Goal: Task Accomplishment & Management: Manage account settings

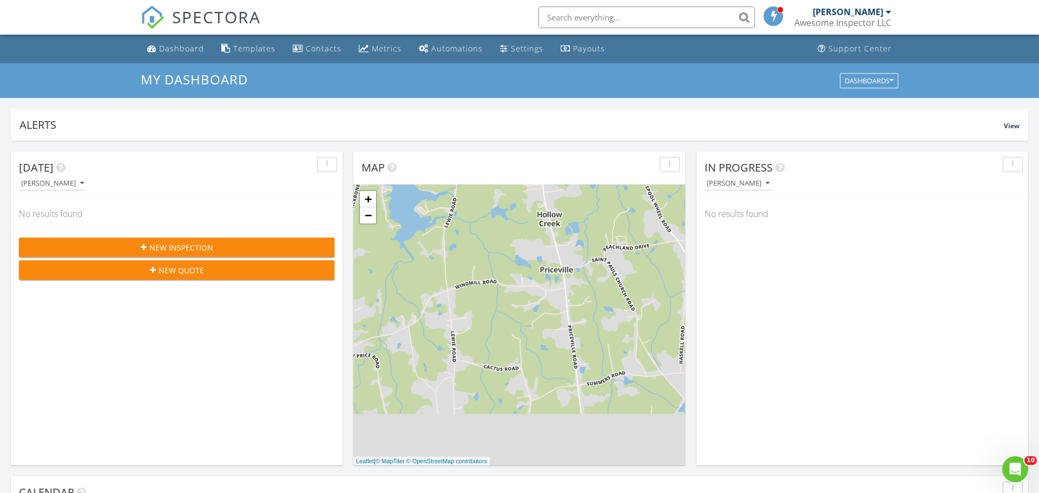
scroll to position [985, 1039]
click at [511, 55] on link "Settings" at bounding box center [522, 49] width 52 height 20
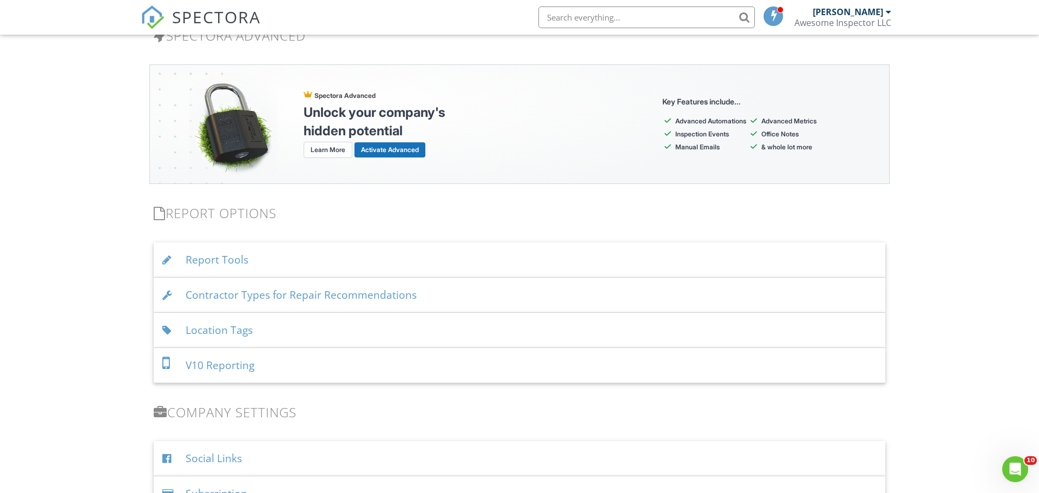
scroll to position [944, 0]
click at [217, 263] on div "Report Tools" at bounding box center [519, 259] width 731 height 35
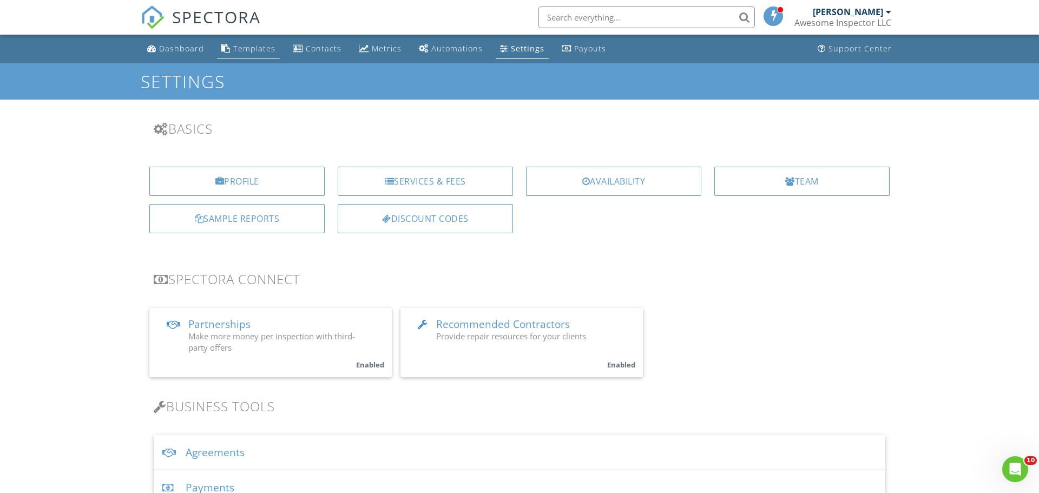
click at [251, 48] on div "Templates" at bounding box center [254, 48] width 42 height 10
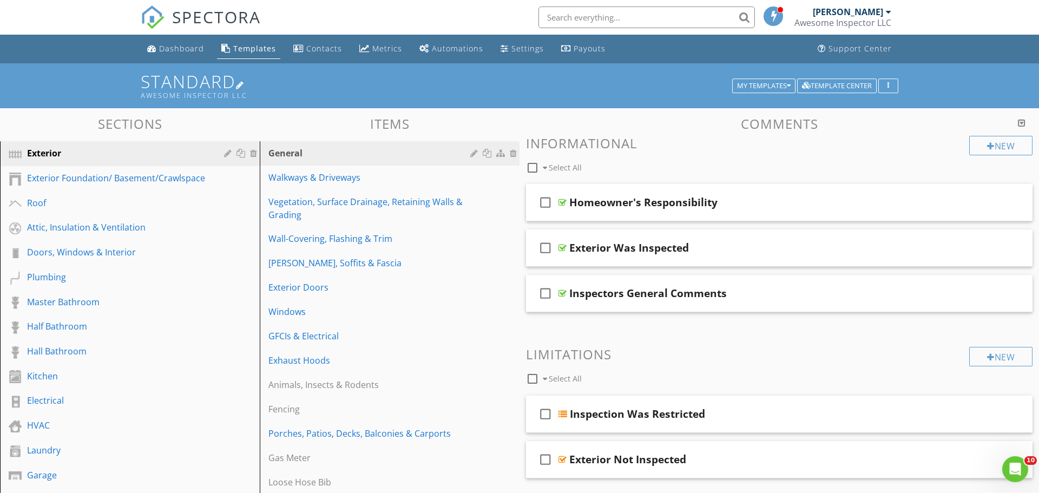
click at [245, 85] on div at bounding box center [240, 85] width 9 height 9
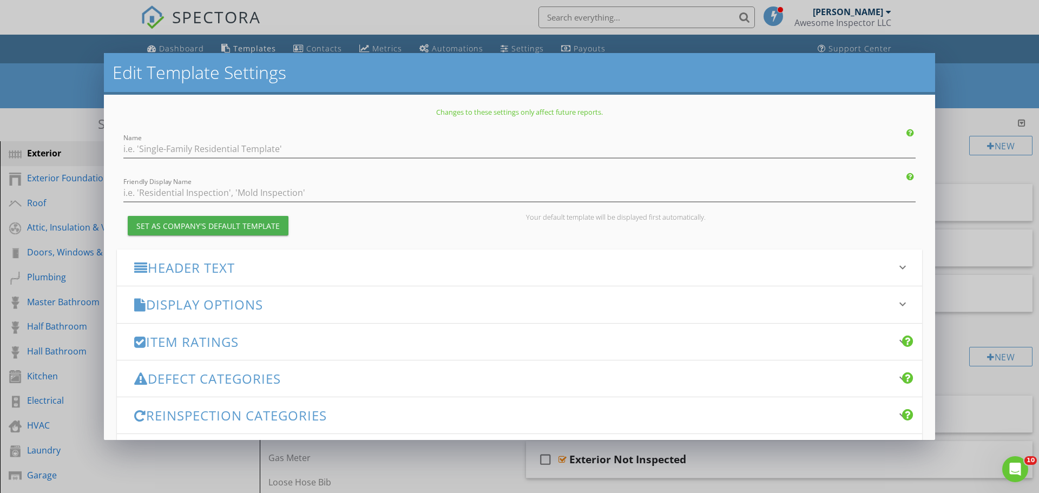
type input "Standard"
type input "Awesome Inspector LLC"
checkbox input "true"
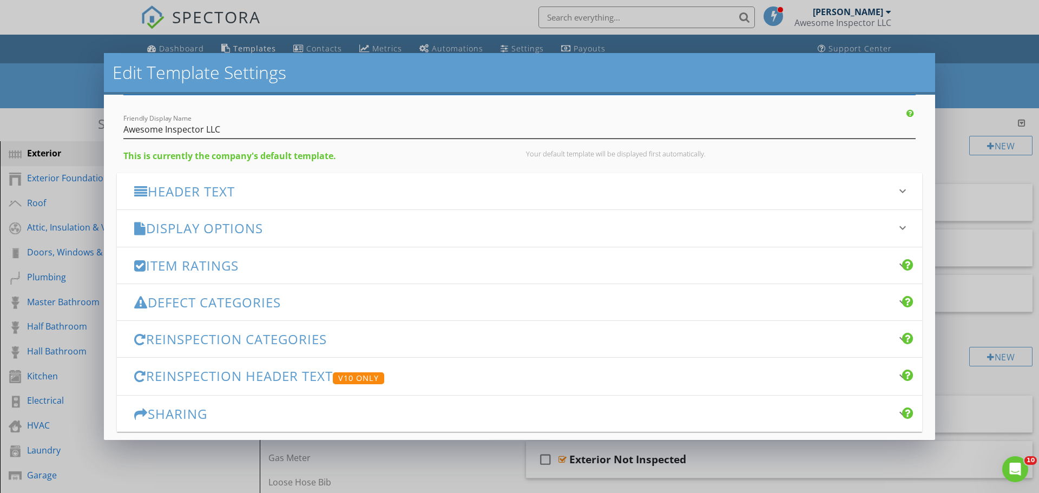
scroll to position [65, 0]
click at [270, 263] on h3 "Item Ratings" at bounding box center [512, 263] width 757 height 15
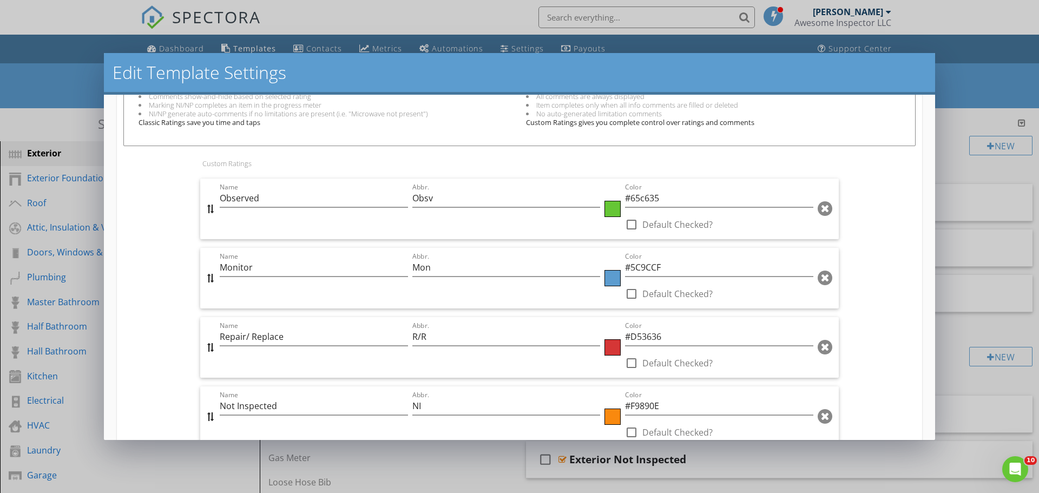
scroll to position [426, 0]
click at [278, 199] on input "Observed" at bounding box center [314, 197] width 188 height 18
type input "Observed/Functional"
click at [452, 200] on input "Obsv" at bounding box center [506, 197] width 188 height 18
type input "Obsv"
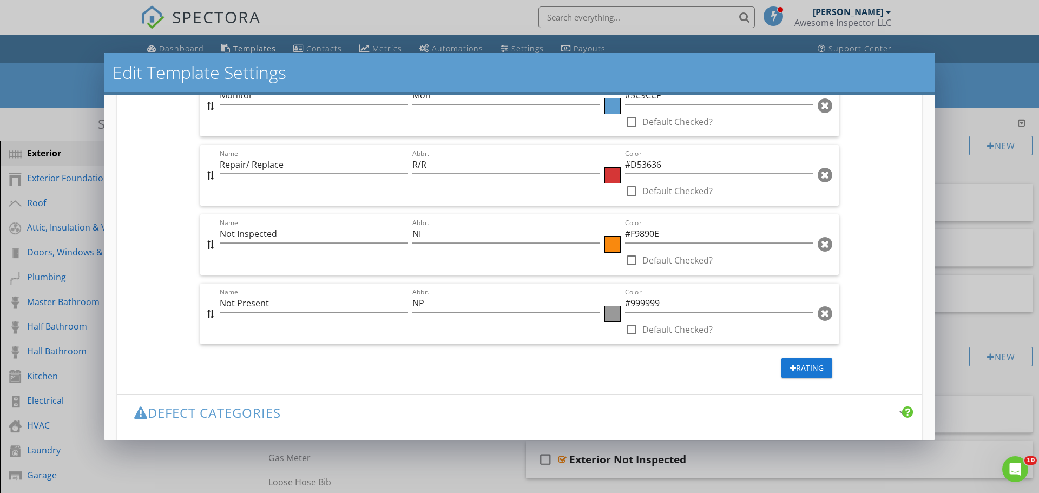
scroll to position [755, 0]
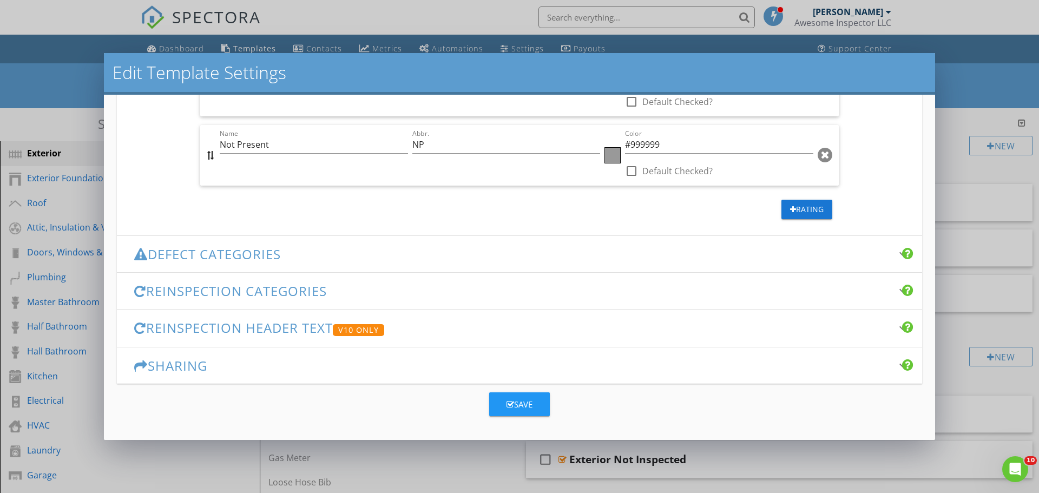
click at [529, 402] on div "Save" at bounding box center [519, 404] width 26 height 12
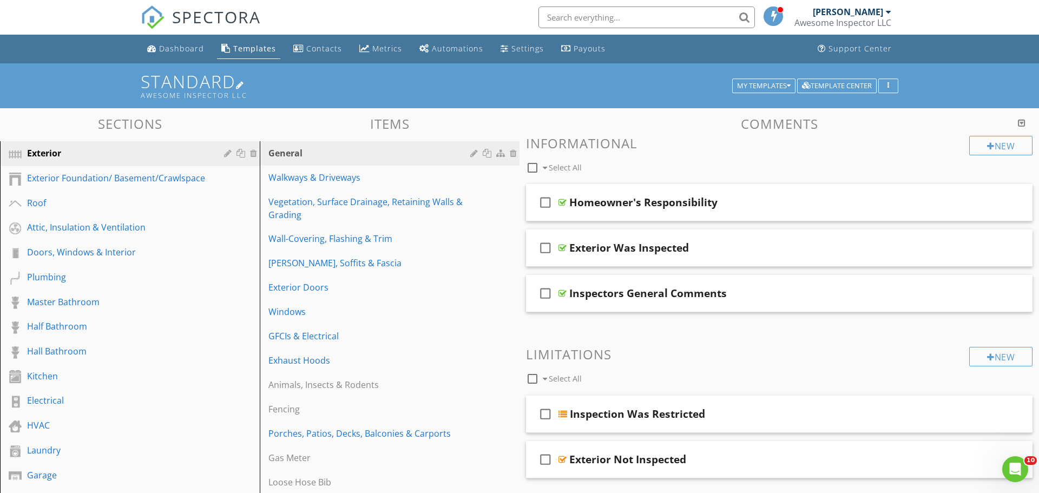
click at [245, 85] on div at bounding box center [240, 85] width 9 height 9
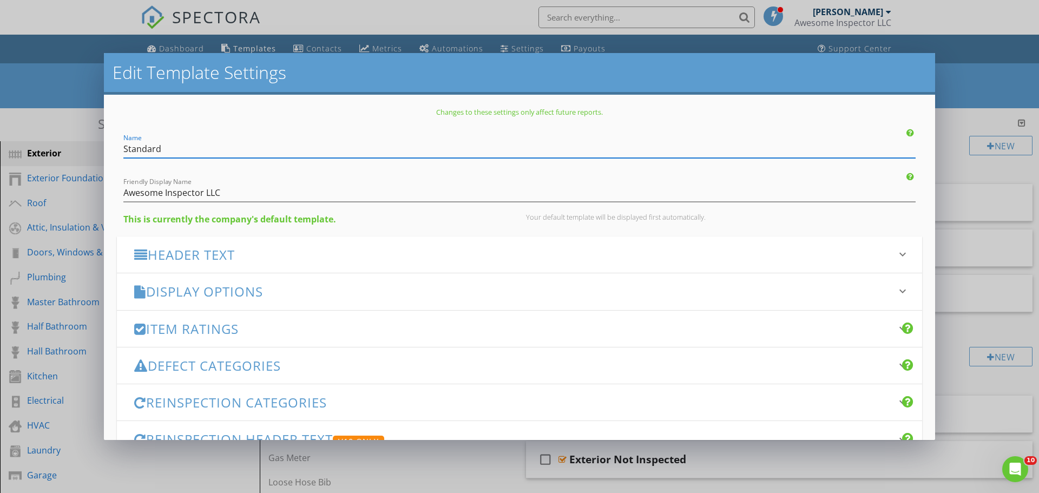
click at [275, 262] on div "Header Text keyboard_arrow_down" at bounding box center [519, 254] width 805 height 36
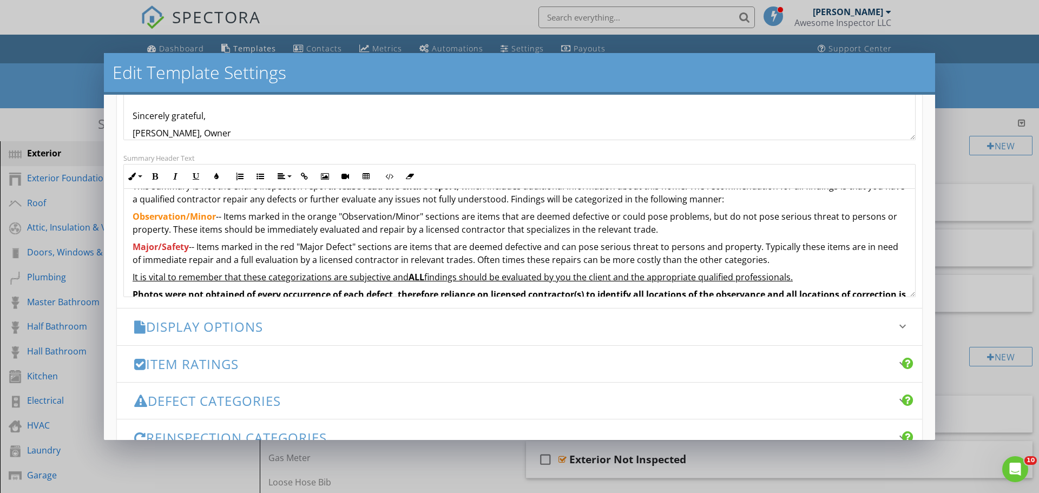
scroll to position [0, 0]
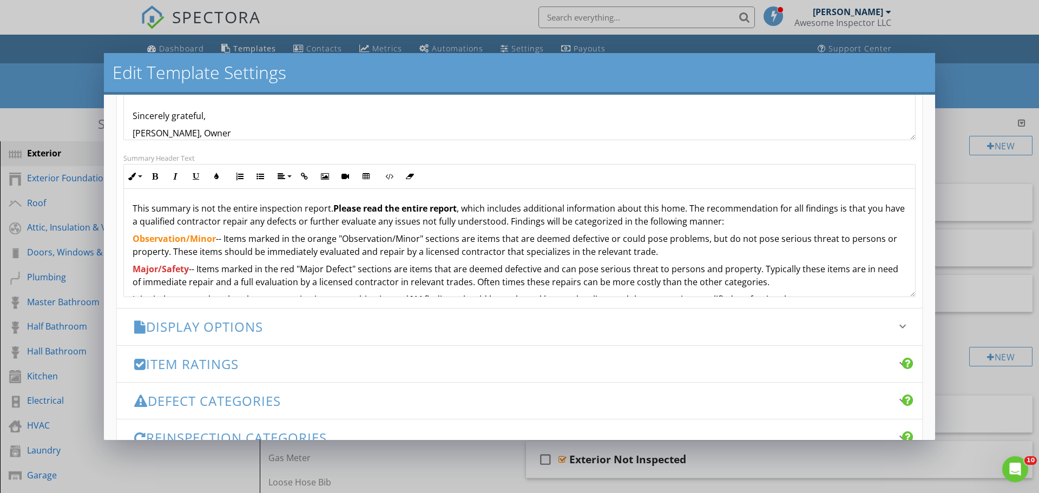
click at [453, 255] on p "Observation/Minor -- Items marked in the orange "Observation/Minor" sections ar…" at bounding box center [520, 245] width 774 height 26
click at [391, 256] on p "Observation/Minor -- Items marked in the orange "Observation/Minor" sections ar…" at bounding box center [520, 245] width 774 height 26
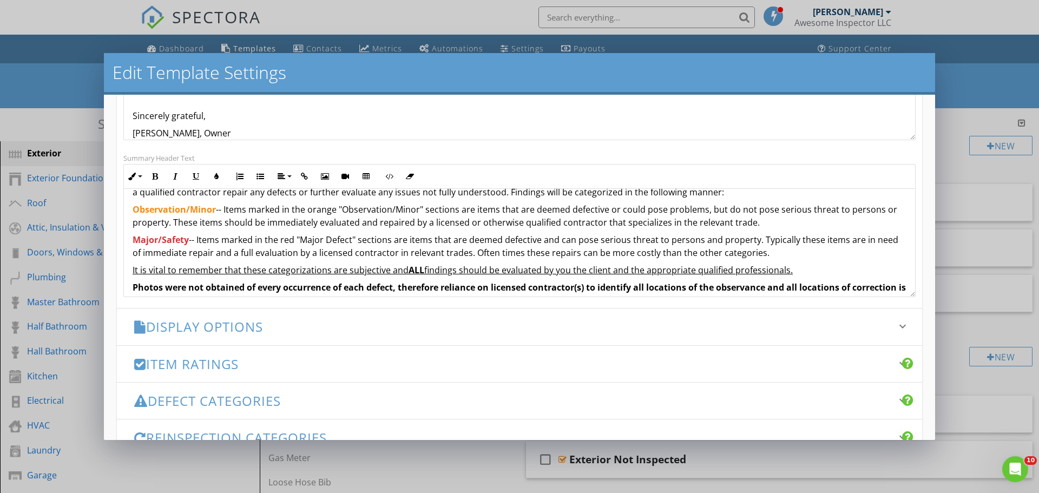
scroll to position [32, 0]
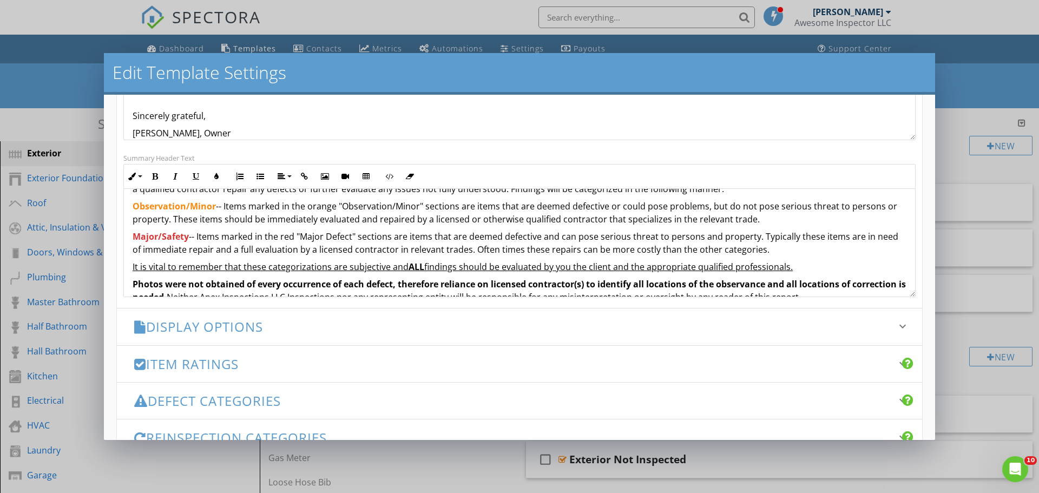
click at [749, 240] on p "Major/Safety -- Items marked in the red "Major Defect" sections are items that …" at bounding box center [520, 243] width 774 height 26
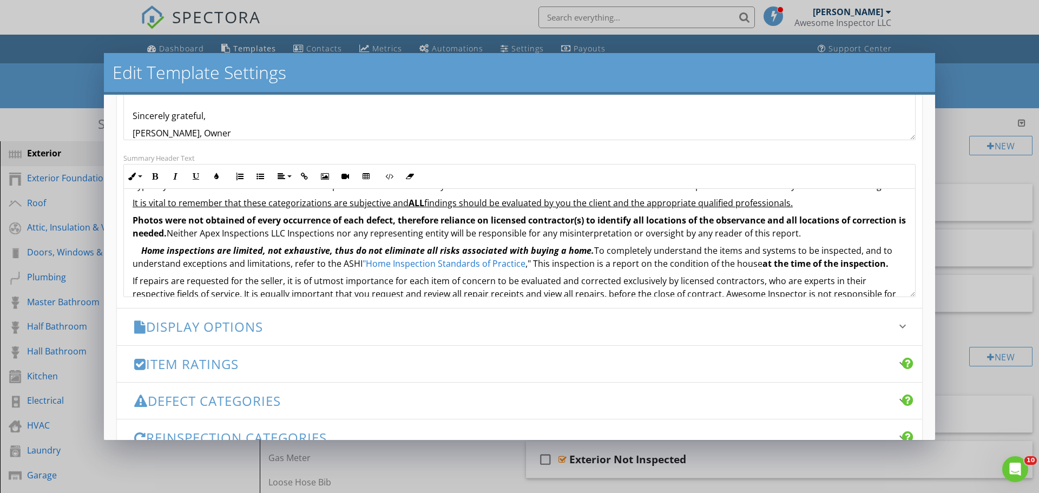
scroll to position [97, 0]
drag, startPoint x: 278, startPoint y: 234, endPoint x: 215, endPoint y: 234, distance: 62.8
click at [215, 234] on p "Photos were not obtained of every occurrence of each defect, therefore reliance…" at bounding box center [520, 226] width 774 height 26
click at [356, 235] on p "Photos were not obtained of every occurrence of each defect, therefore reliance…" at bounding box center [520, 226] width 774 height 26
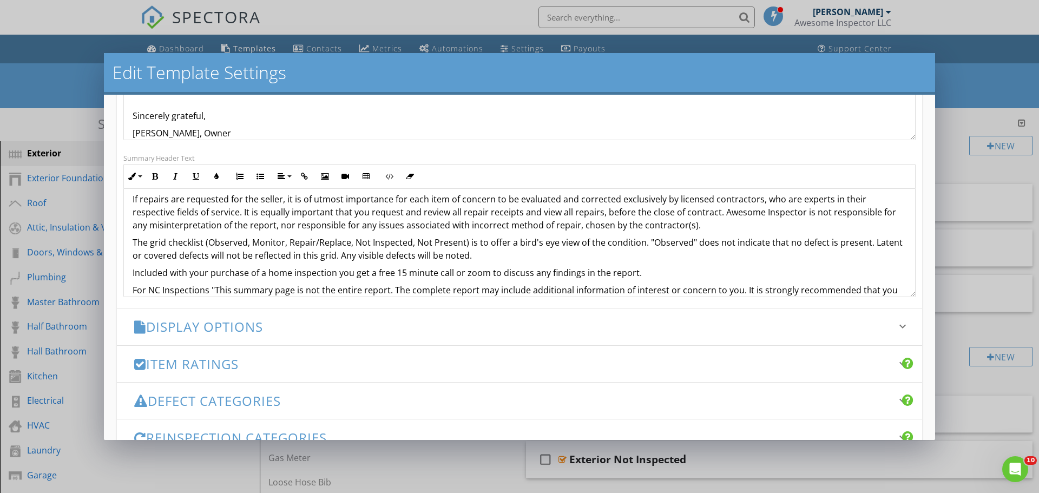
scroll to position [180, 0]
click at [716, 201] on p "If repairs are requested for the seller, it is of utmost importance for each it…" at bounding box center [520, 210] width 774 height 39
click at [246, 244] on p "The grid checklist (Observed, Monitor, Repair/Replace, Not Inspected, Not Prese…" at bounding box center [520, 247] width 774 height 26
click at [252, 245] on p "The grid checklist (Observed/Functional, Monitor, Repair/Replace, Not Inspected…" at bounding box center [520, 247] width 774 height 26
click at [691, 243] on p "The grid checklist (Functional, Monitor, Repair/Replace, Not Inspected, Not Pre…" at bounding box center [520, 247] width 774 height 26
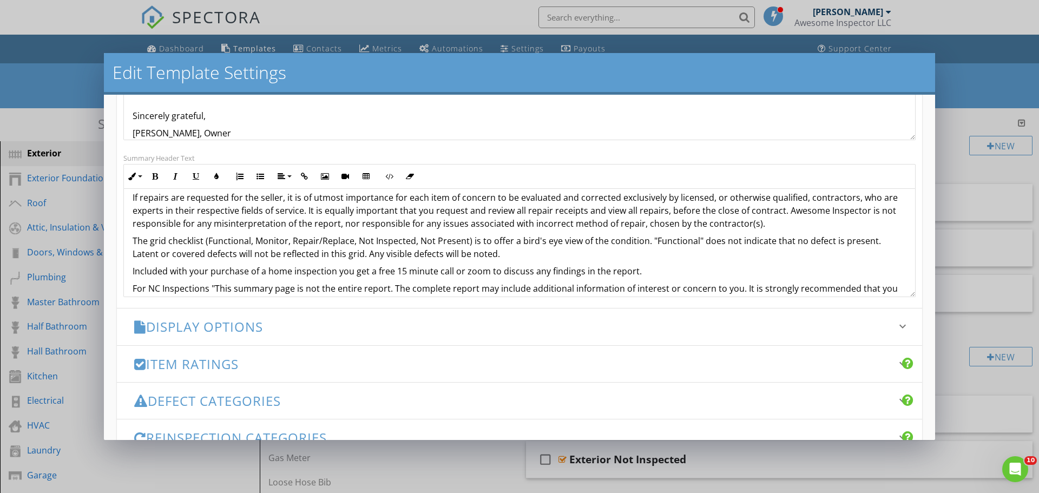
drag, startPoint x: 644, startPoint y: 273, endPoint x: 115, endPoint y: 268, distance: 529.6
click at [115, 268] on div "Changes to these settings only affect future reports. Name Standard Friendly Di…" at bounding box center [519, 267] width 831 height 345
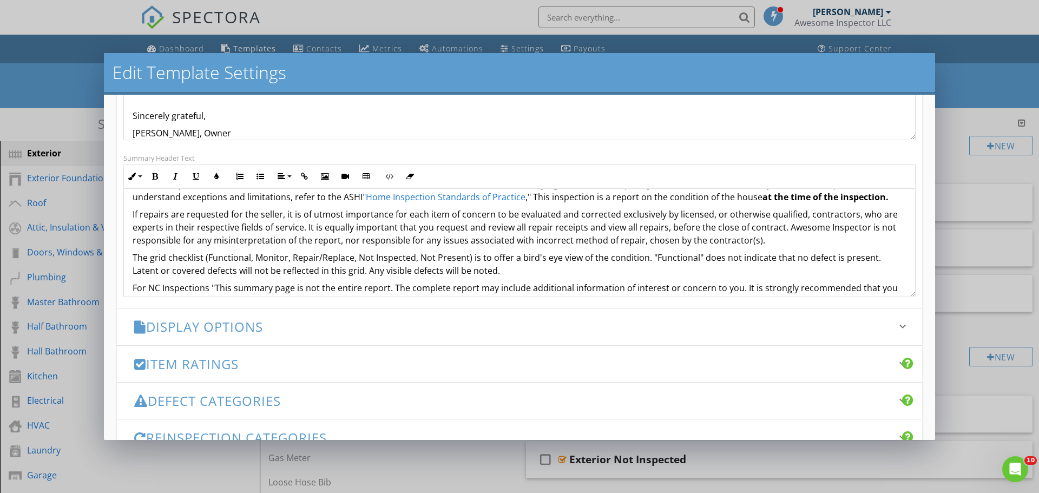
scroll to position [160, 0]
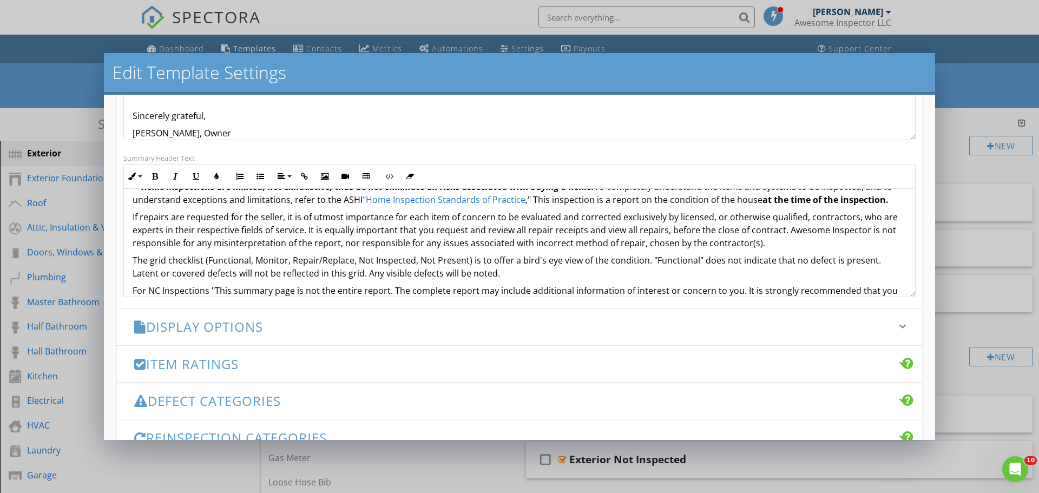
click at [339, 276] on p "The grid checklist (Functional, Monitor, Repair/Replace, Not Inspected, Not Pre…" at bounding box center [520, 267] width 774 height 26
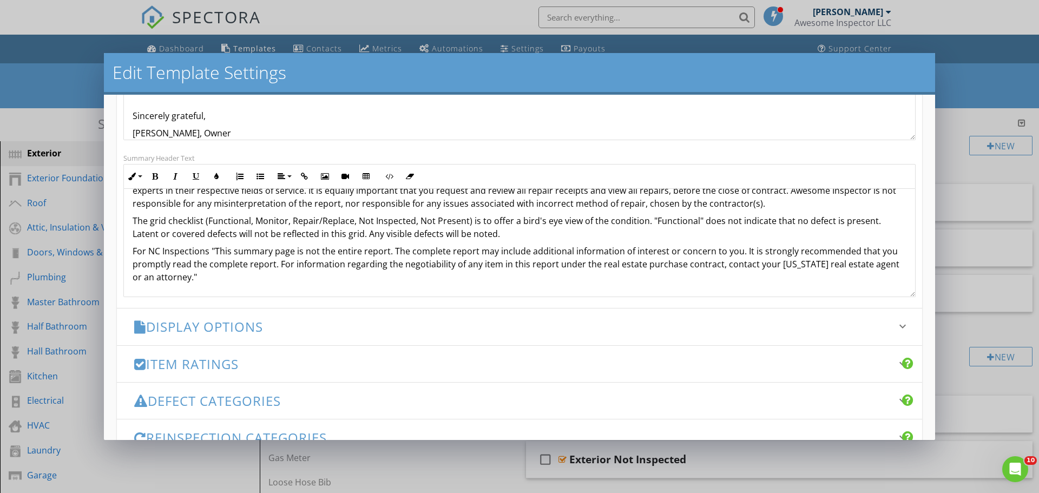
scroll to position [425, 0]
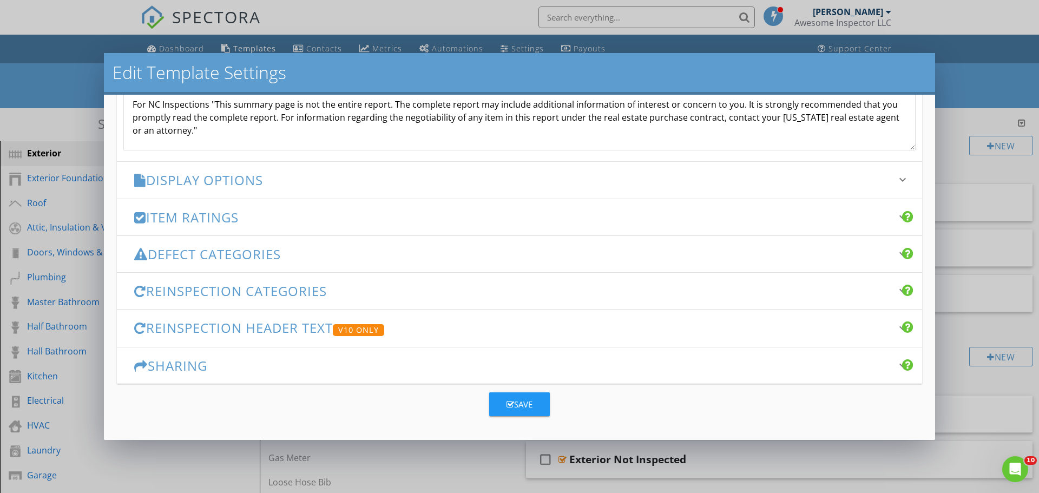
click at [524, 408] on div "Save" at bounding box center [519, 404] width 26 height 12
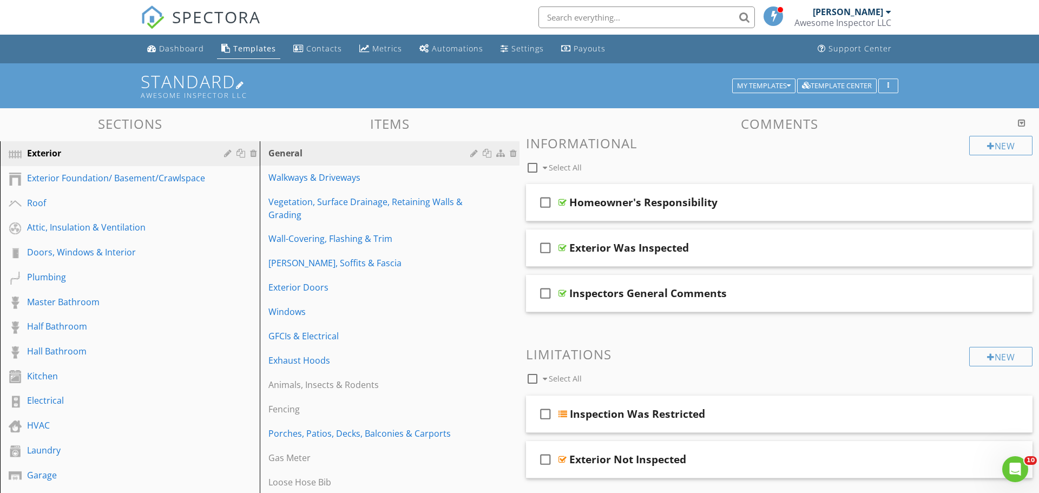
click at [245, 87] on div at bounding box center [240, 85] width 9 height 9
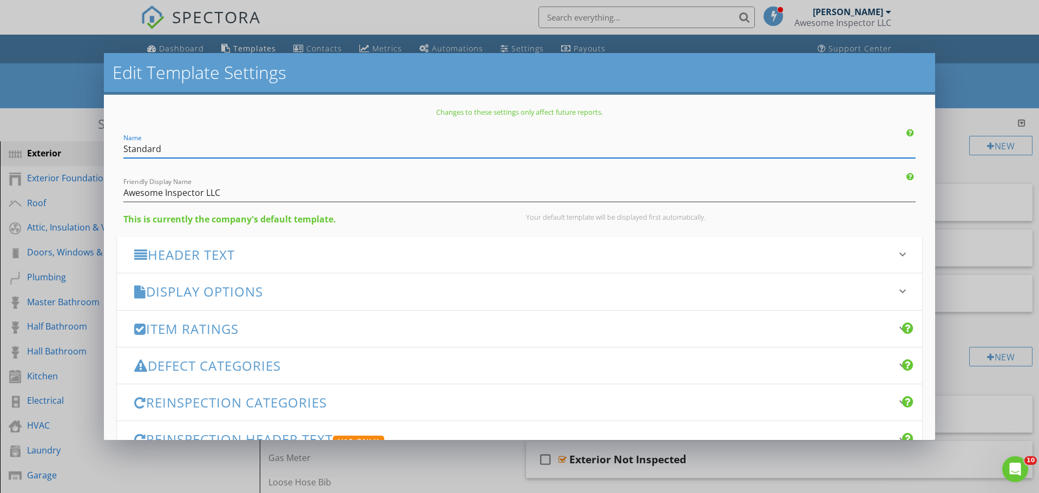
click at [245, 322] on h3 "Item Ratings" at bounding box center [512, 328] width 757 height 15
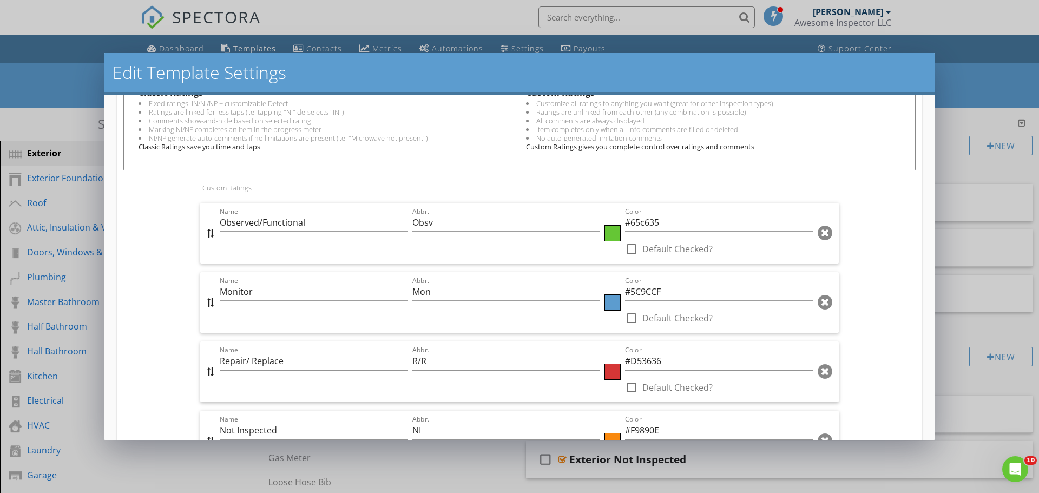
scroll to position [400, 0]
click at [264, 225] on input "Observed/Functional" at bounding box center [314, 222] width 188 height 18
type input "Functional"
click at [443, 228] on input "Obsv" at bounding box center [506, 222] width 188 height 18
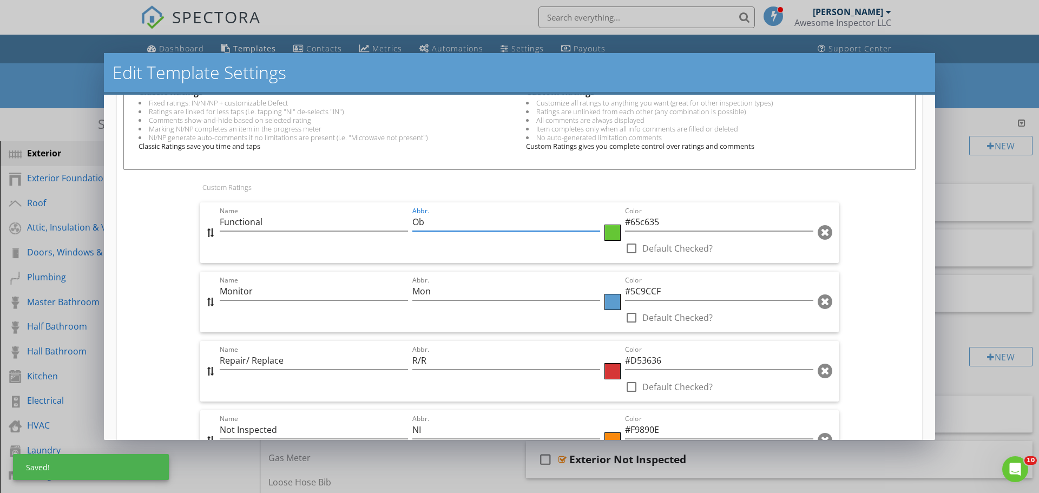
type input "O"
type input "Fntl"
click at [306, 224] on input "Functional" at bounding box center [314, 222] width 188 height 18
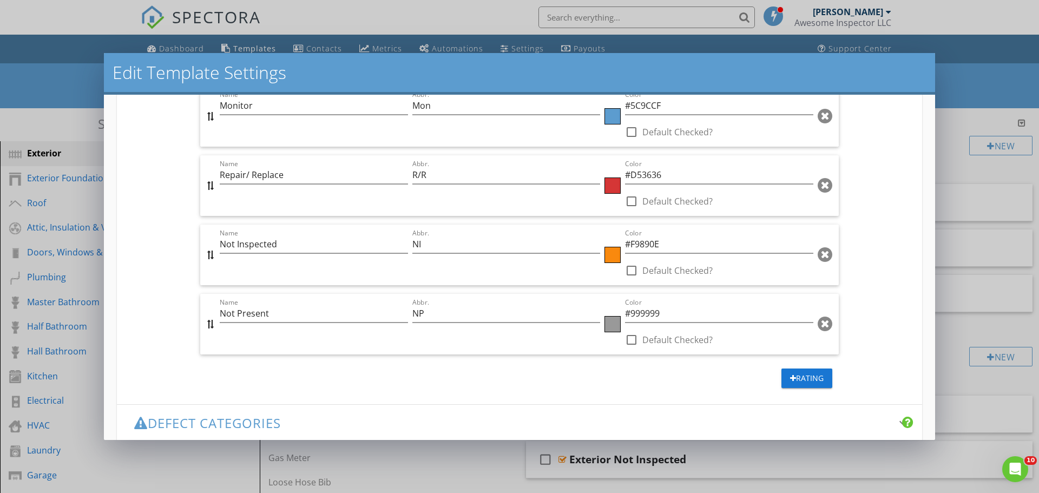
scroll to position [599, 0]
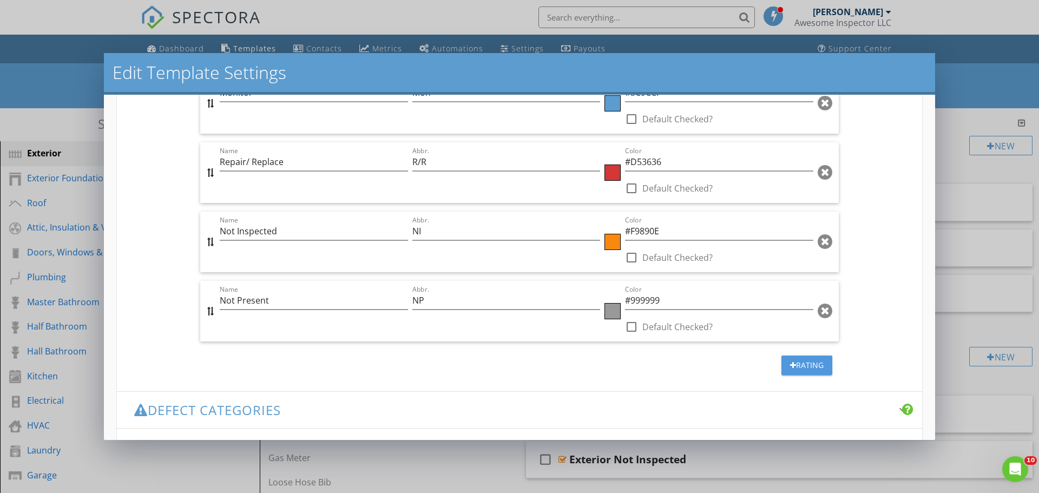
click at [798, 366] on div "Rating" at bounding box center [807, 364] width 34 height 11
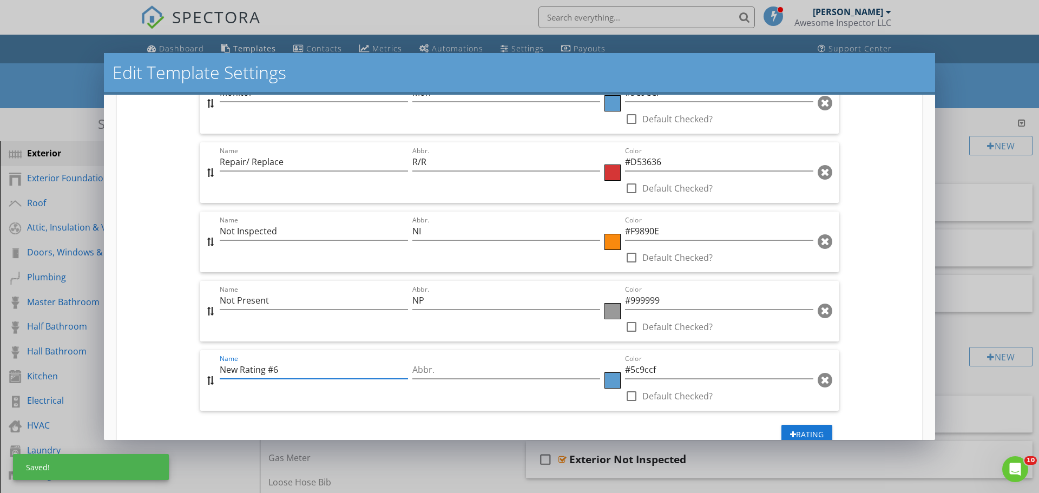
click at [247, 378] on input "New Rating #6" at bounding box center [314, 370] width 188 height 18
click at [247, 378] on div "Name New Rating #6" at bounding box center [314, 370] width 188 height 18
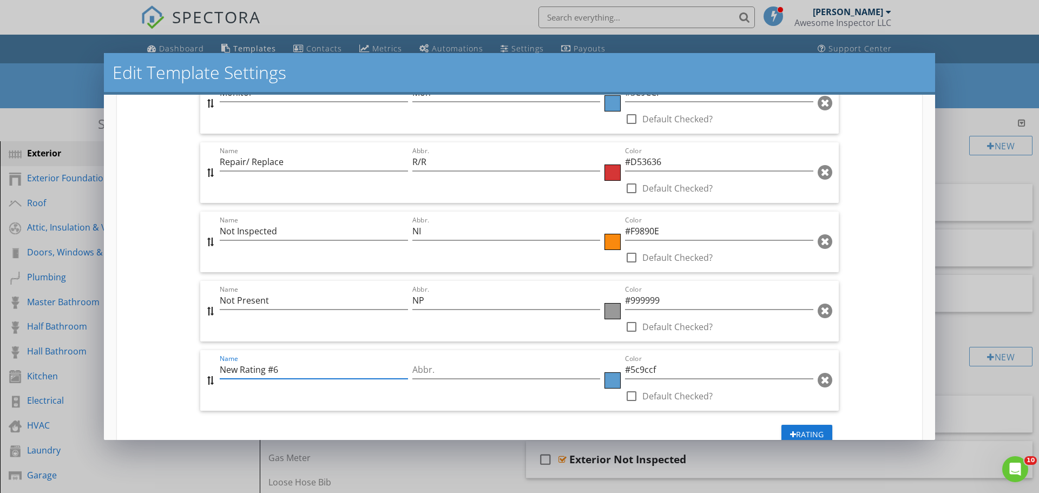
click at [247, 378] on div "Name New Rating #6" at bounding box center [314, 370] width 188 height 18
click at [257, 372] on input "New Rating #6" at bounding box center [314, 370] width 188 height 18
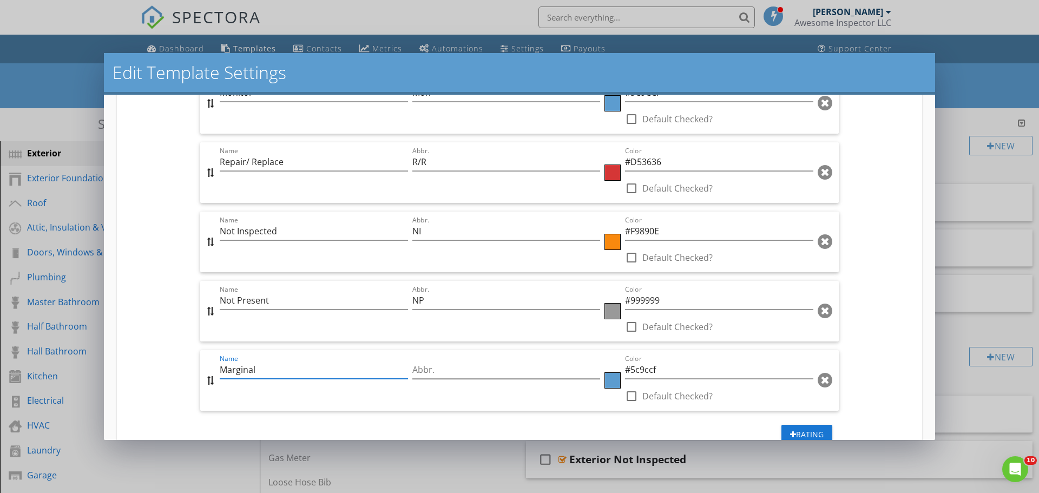
type input "Marginal"
click at [448, 373] on input "Abbr." at bounding box center [506, 370] width 188 height 18
type input "Mar"
click at [614, 387] on div at bounding box center [612, 380] width 16 height 16
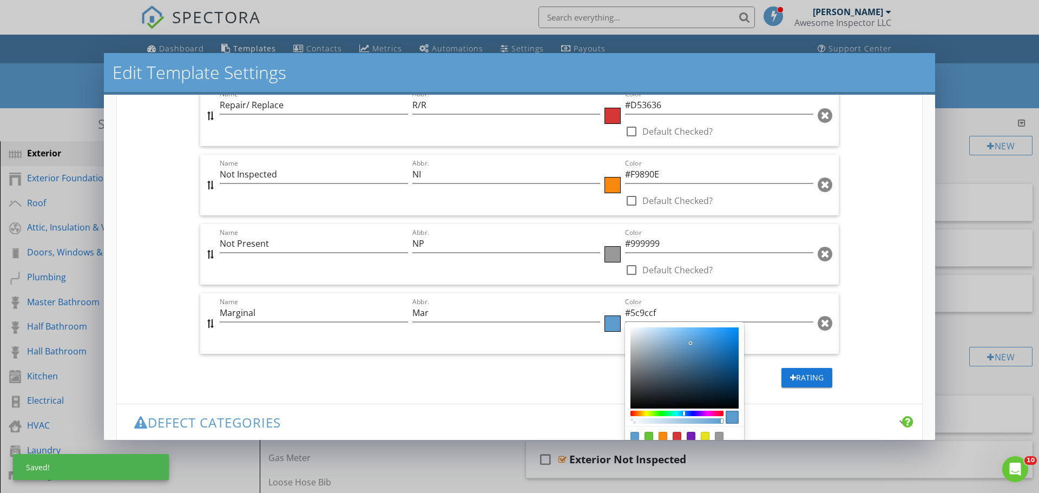
scroll to position [657, 0]
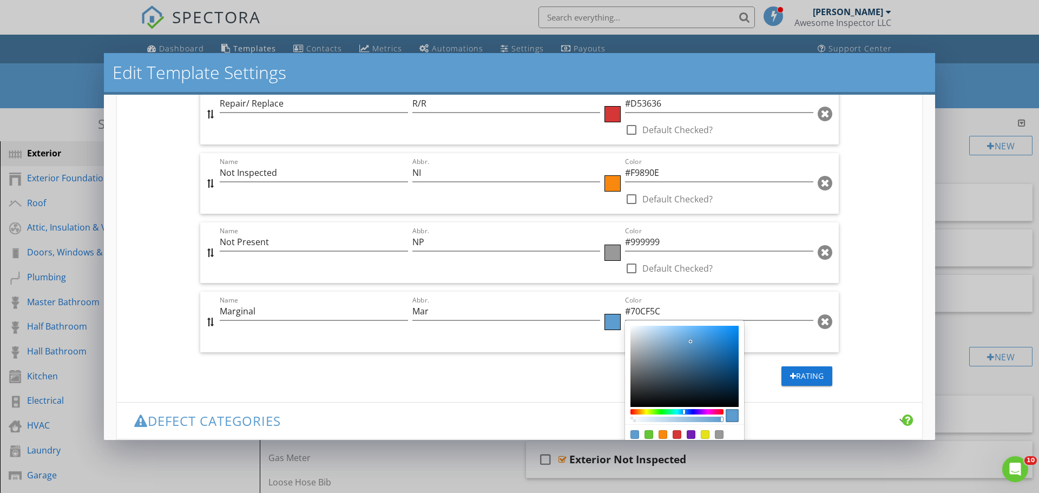
click at [659, 413] on div "Sketch color picker" at bounding box center [676, 411] width 91 height 5
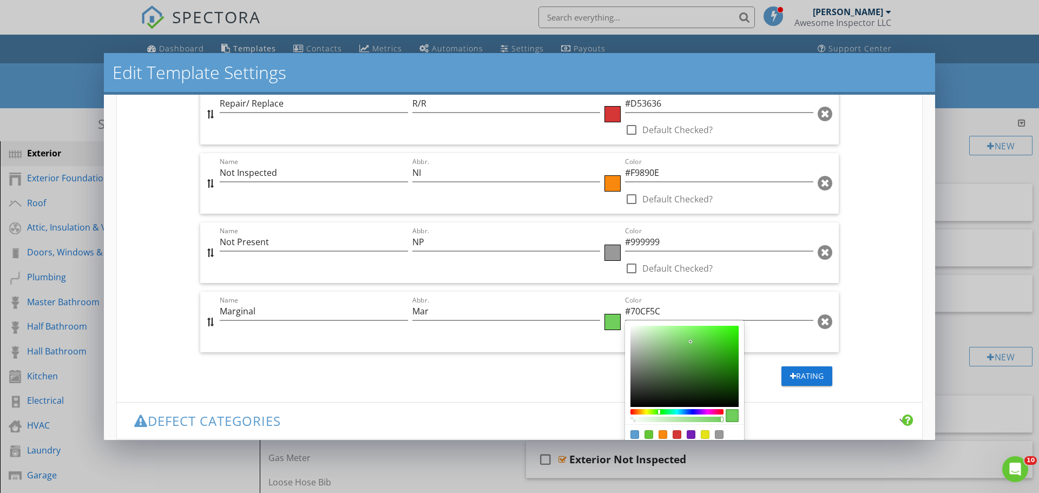
click at [662, 435] on div "Color:#f9890e" at bounding box center [662, 434] width 9 height 9
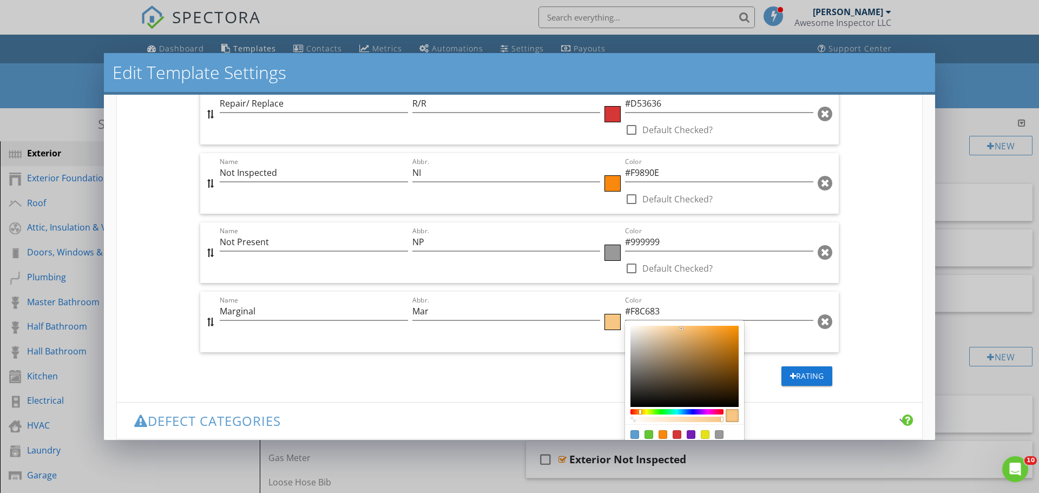
drag, startPoint x: 732, startPoint y: 328, endPoint x: 681, endPoint y: 328, distance: 50.9
click at [681, 328] on div "Sketch color picker" at bounding box center [681, 328] width 2 height 2
click at [647, 413] on div "Sketch color picker" at bounding box center [676, 411] width 91 height 5
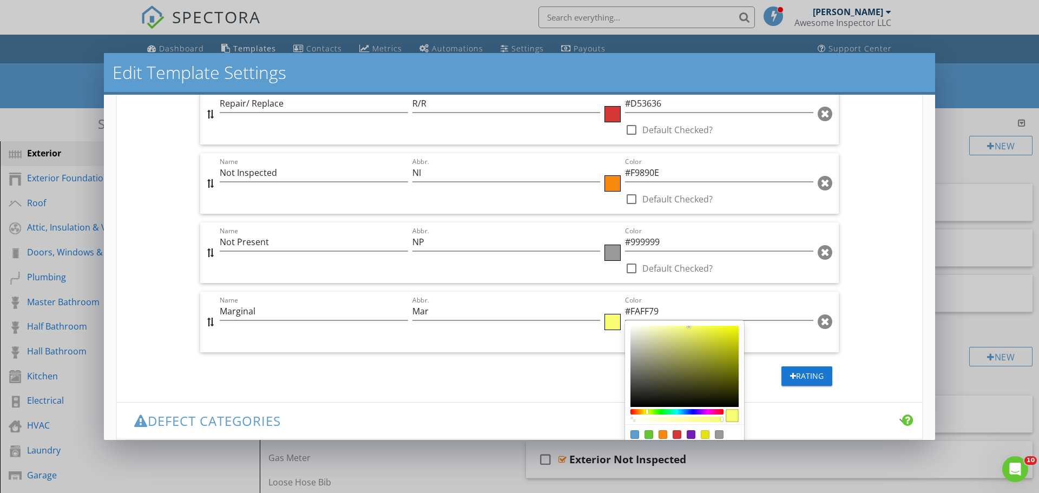
type input "#FAFF7A"
drag, startPoint x: 682, startPoint y: 329, endPoint x: 686, endPoint y: 325, distance: 6.5
click at [686, 325] on div "Sketch color picker" at bounding box center [686, 326] width 2 height 2
click at [800, 355] on div at bounding box center [519, 246] width 1039 height 493
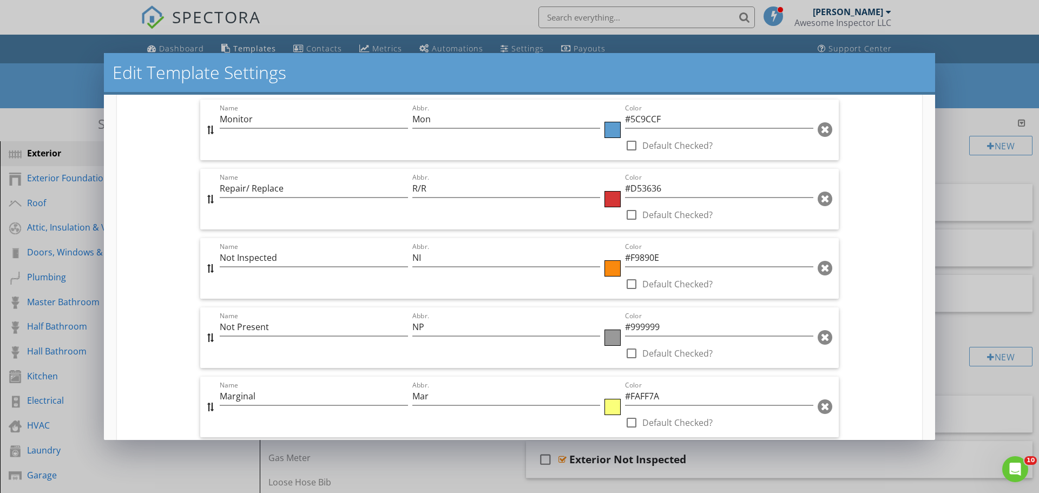
scroll to position [824, 0]
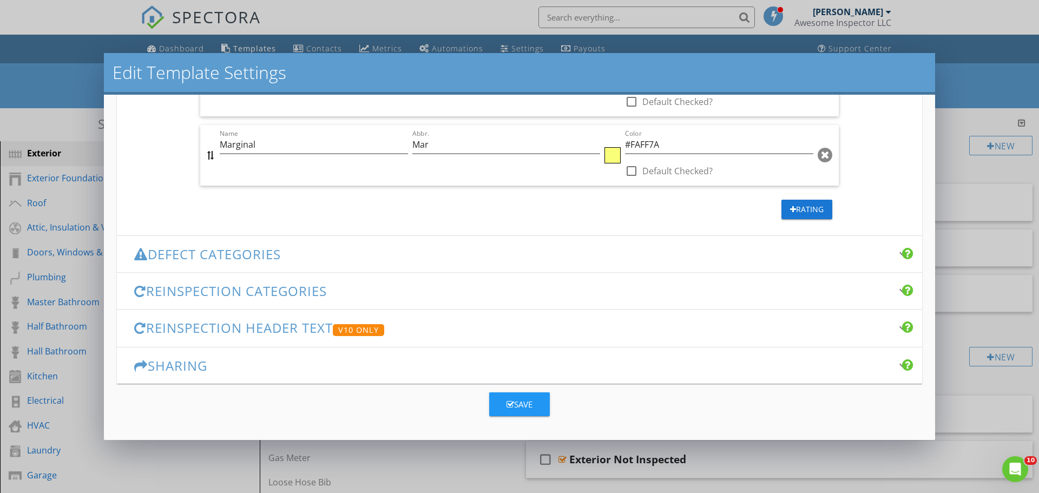
click at [386, 261] on h3 "Defect Categories" at bounding box center [512, 254] width 757 height 15
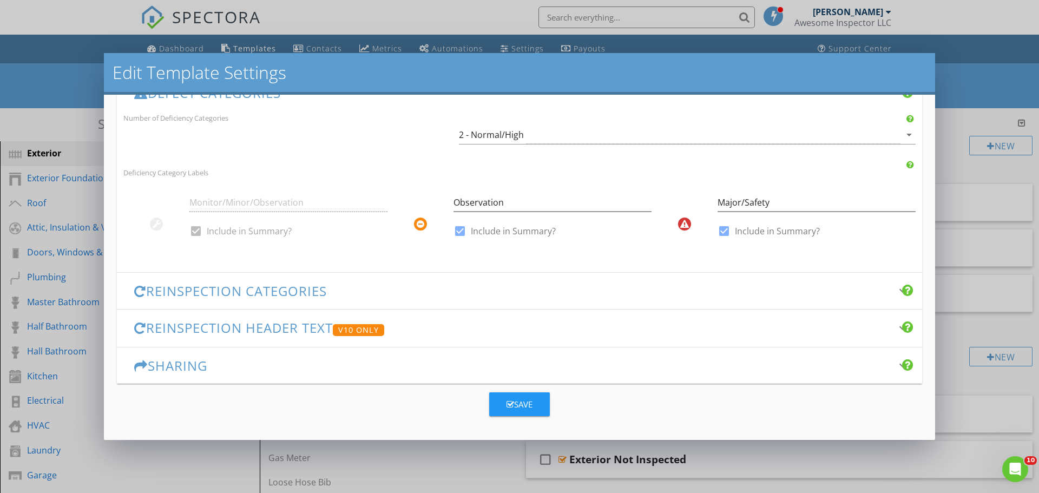
scroll to position [138, 0]
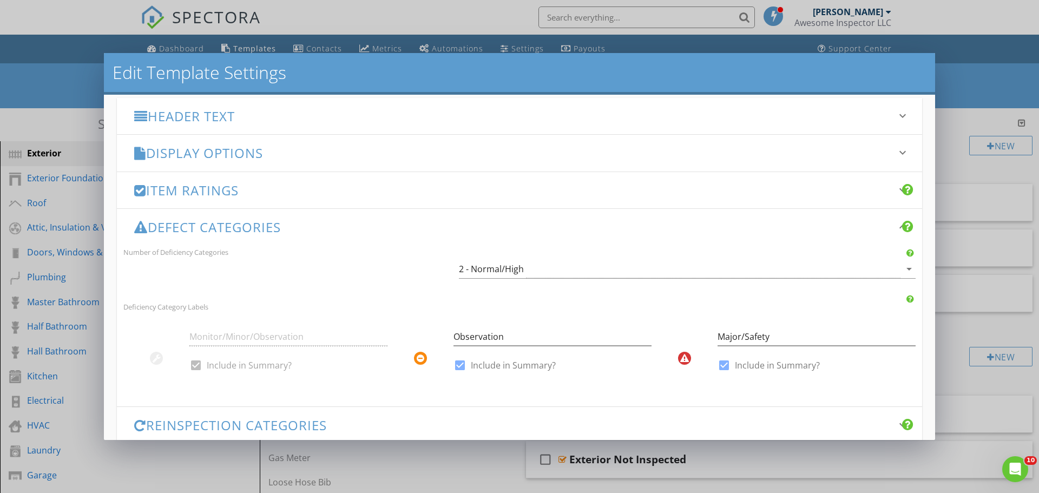
click at [264, 155] on h3 "Display Options" at bounding box center [512, 153] width 757 height 15
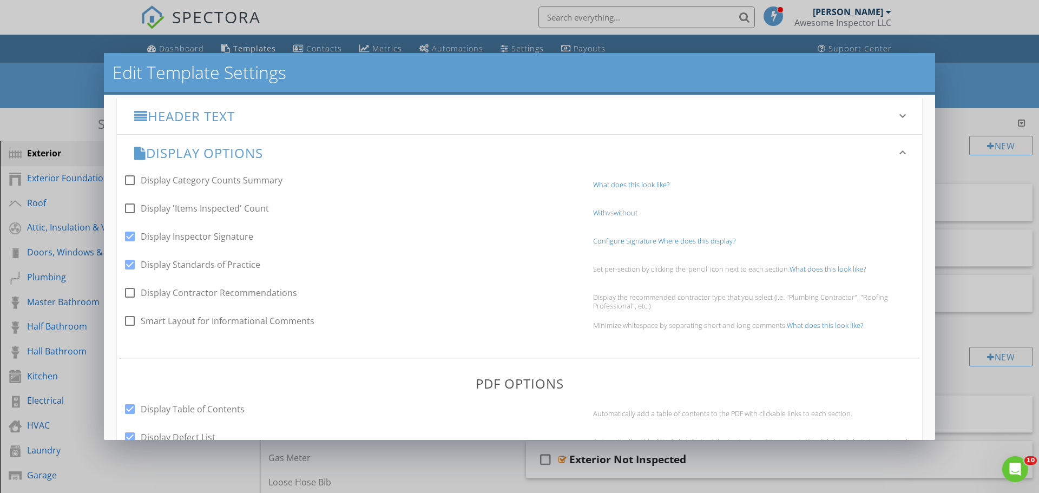
click at [264, 155] on h3 "Display Options" at bounding box center [512, 153] width 757 height 15
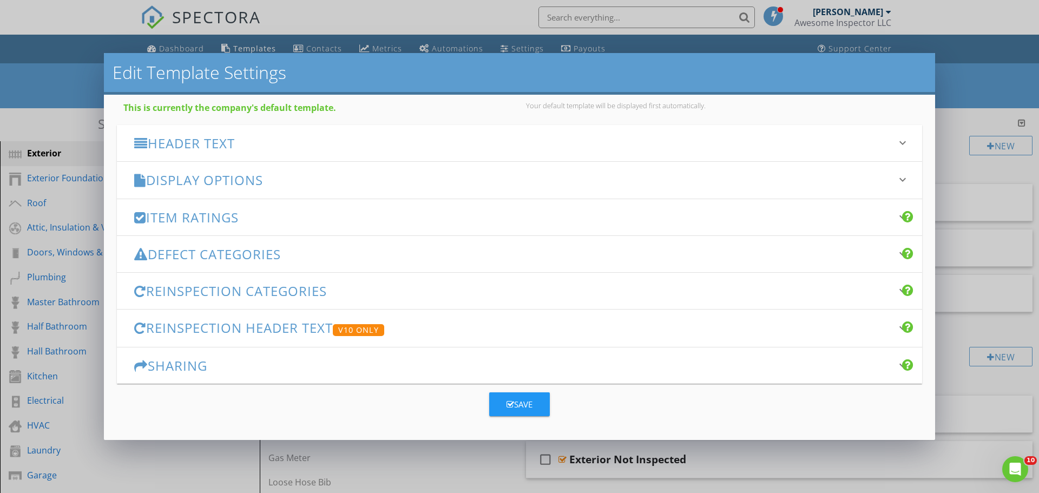
scroll to position [111, 0]
click at [239, 227] on div "Item Ratings keyboard_arrow_down" at bounding box center [519, 217] width 805 height 36
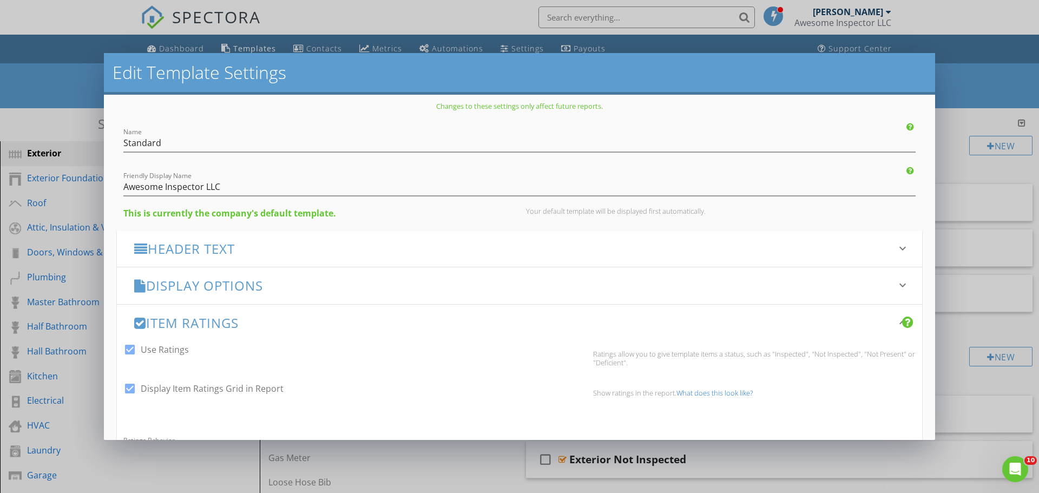
scroll to position [0, 0]
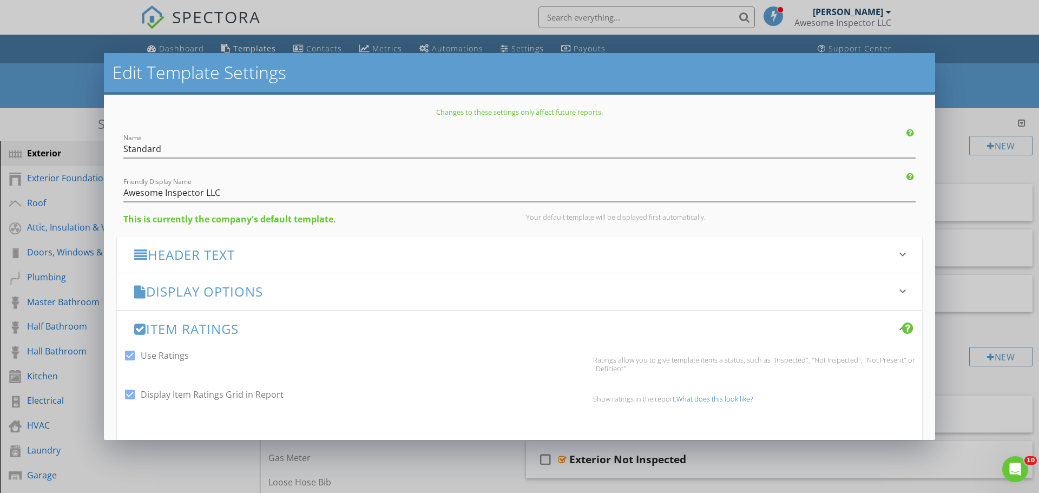
click at [232, 255] on h3 "Header Text" at bounding box center [512, 254] width 757 height 15
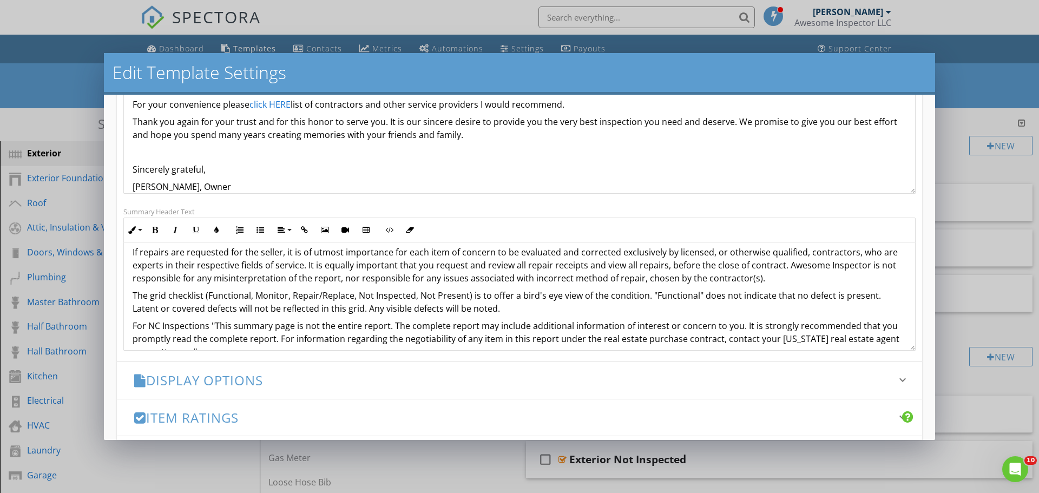
scroll to position [179, 0]
click at [465, 297] on p "The grid checklist (Functional, Monitor, Repair/Replace, Not Inspected, Not Pre…" at bounding box center [520, 301] width 774 height 26
click at [538, 307] on p "The grid checklist (Functional, Monitor, Repair/Replace, Not Inspected, Not Pre…" at bounding box center [520, 301] width 774 height 26
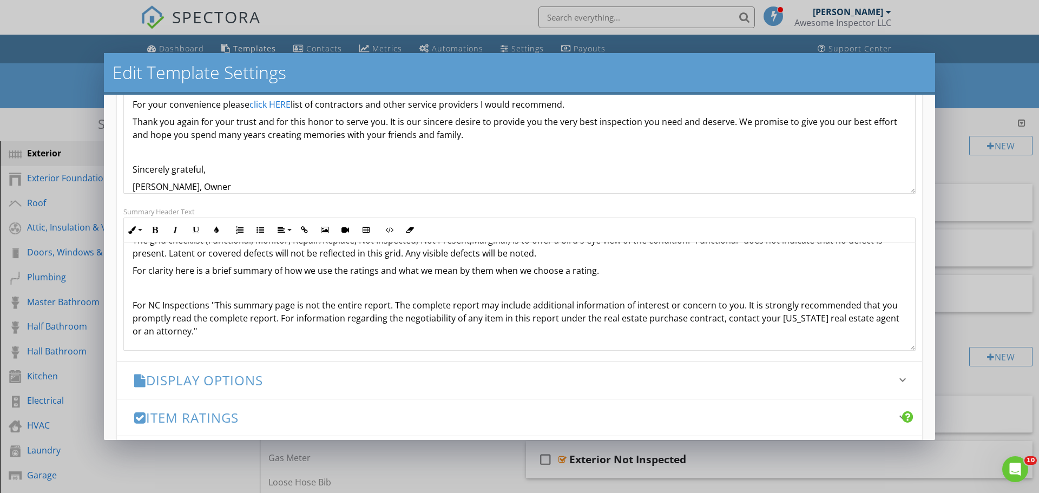
scroll to position [234, 0]
click at [351, 289] on p "Functional- the item being inspected worked appropriatley f" at bounding box center [520, 287] width 774 height 13
click at [387, 288] on p "Functional- the item being inspected worked appropriately f" at bounding box center [520, 287] width 774 height 13
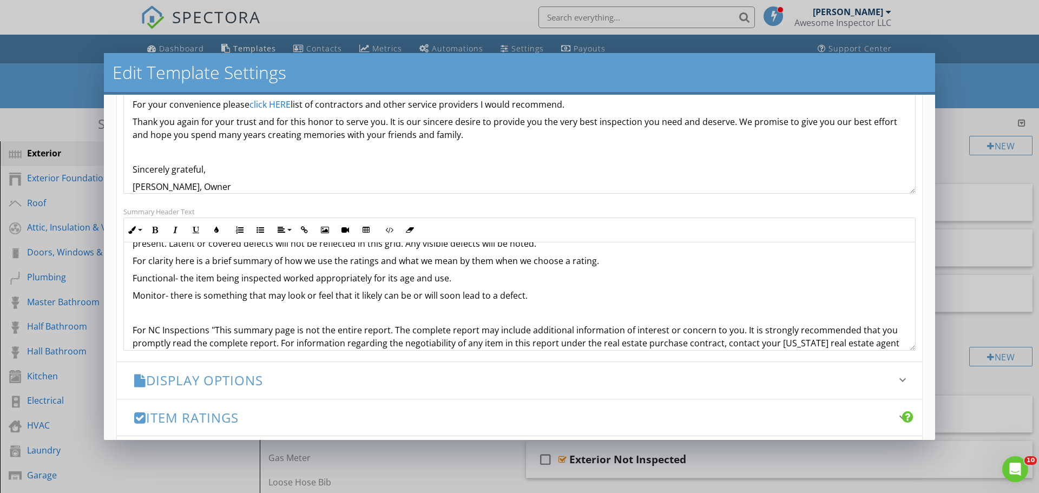
scroll to position [246, 0]
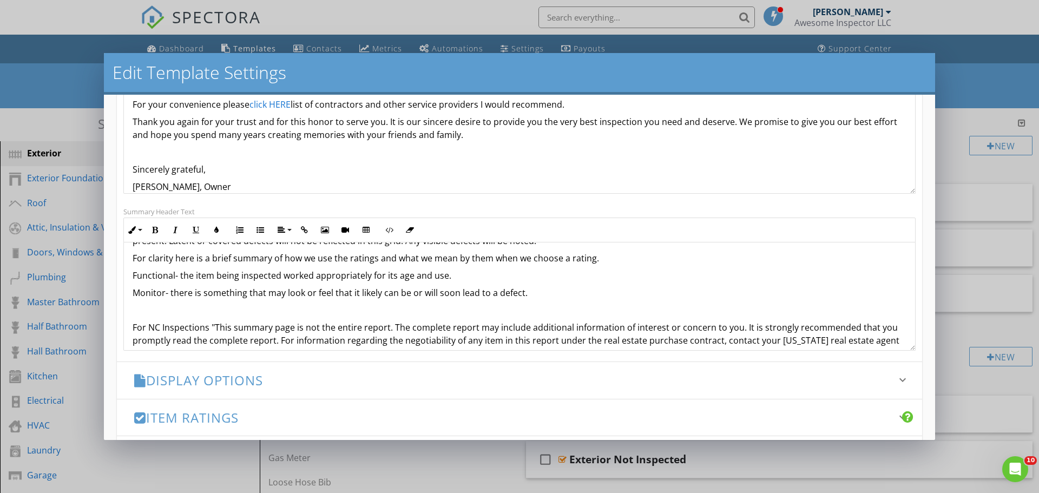
click at [526, 294] on p "Monitor- there is something that may look or feel that it likely can be or will…" at bounding box center [520, 292] width 774 height 13
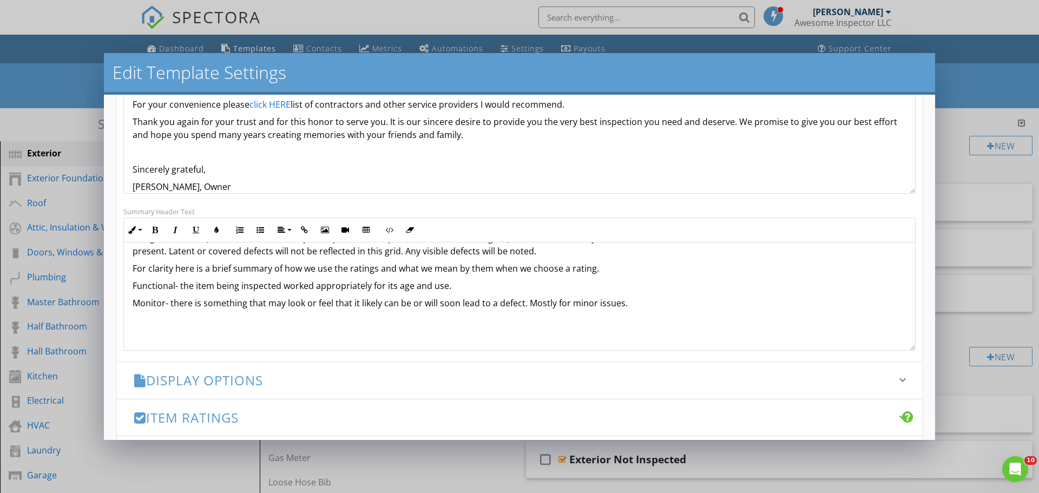
scroll to position [235, 0]
click at [637, 311] on div "This summary is not the entire inspection report. Please read the entire report…" at bounding box center [519, 204] width 791 height 394
click at [619, 299] on p "Monitor- there is something that may look or feel that it likely can be or will…" at bounding box center [520, 303] width 774 height 13
click at [417, 330] on div "This summary is not the entire inspection report. Please read the entire report…" at bounding box center [519, 204] width 791 height 394
click at [173, 318] on p at bounding box center [520, 320] width 774 height 13
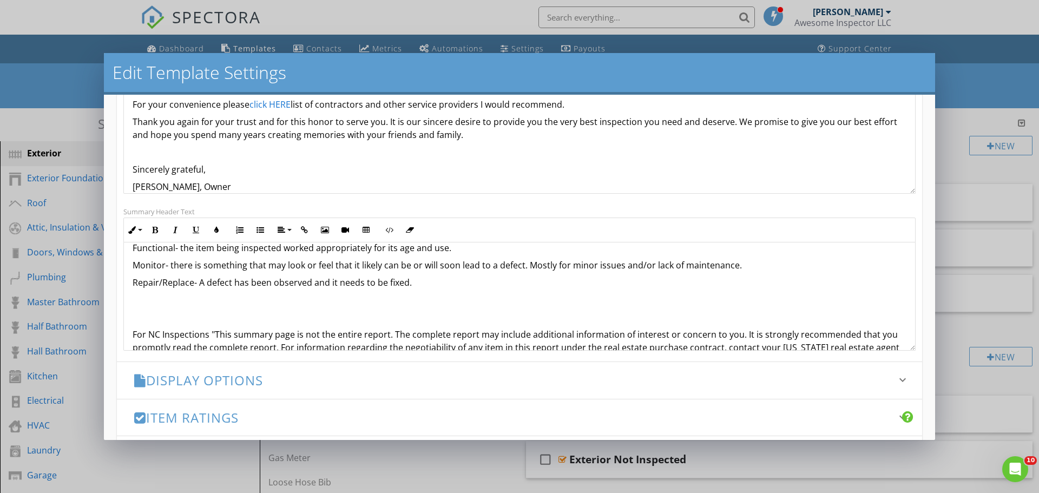
scroll to position [282, 0]
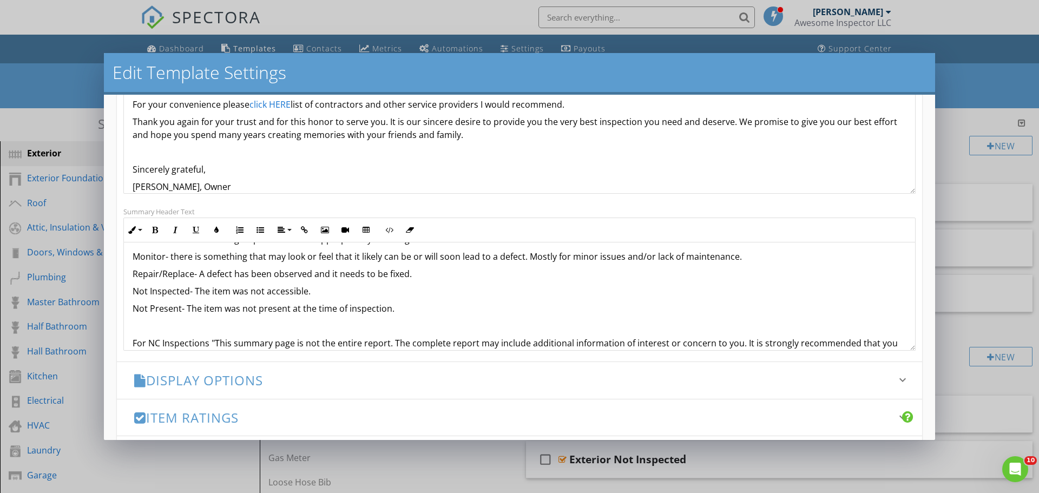
click at [309, 296] on p "Not Inspected- The item was not accessible." at bounding box center [520, 291] width 774 height 13
click at [401, 308] on p "Not Present- The item was not present at the time of inspection." at bounding box center [520, 308] width 774 height 13
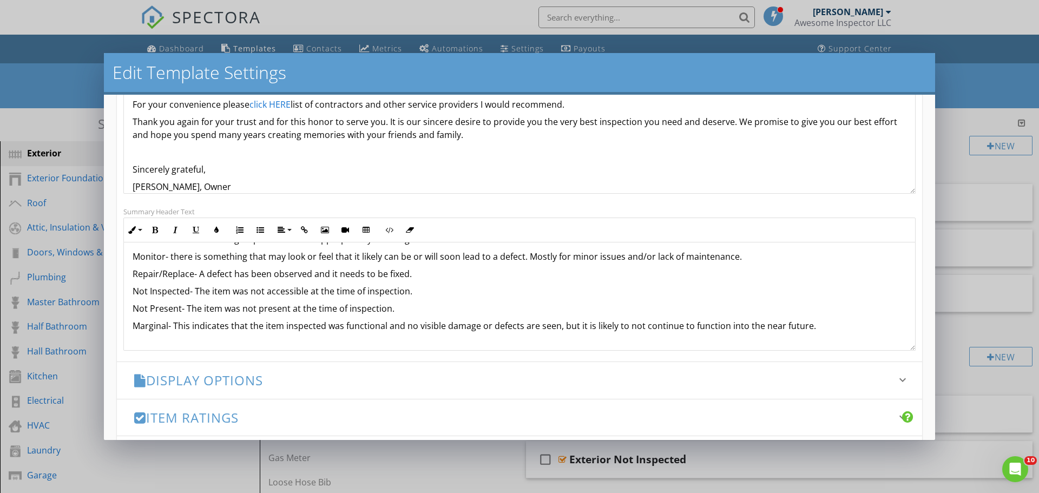
click at [725, 328] on p "Marginal- This indicates that the item inspected was functional and no visible …" at bounding box center [520, 325] width 774 height 13
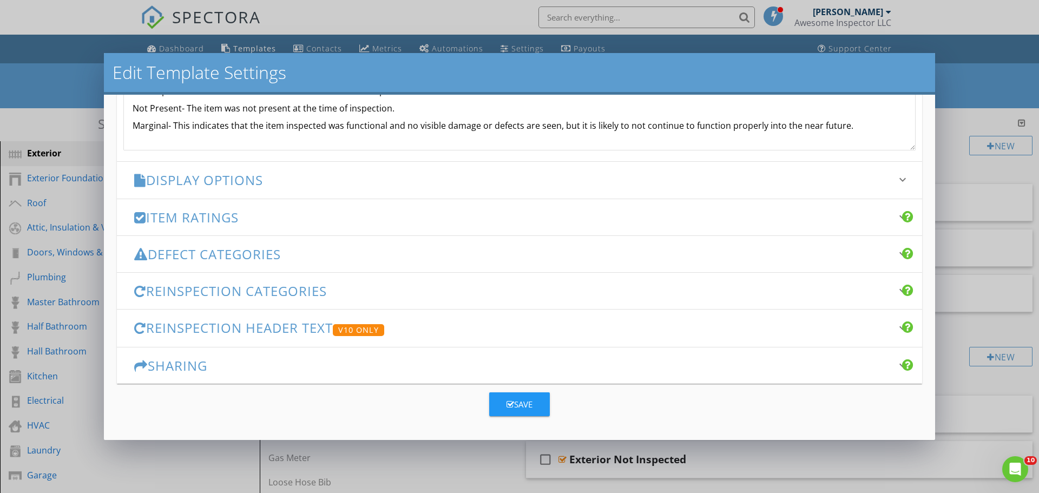
click at [518, 402] on div "Save" at bounding box center [519, 404] width 26 height 12
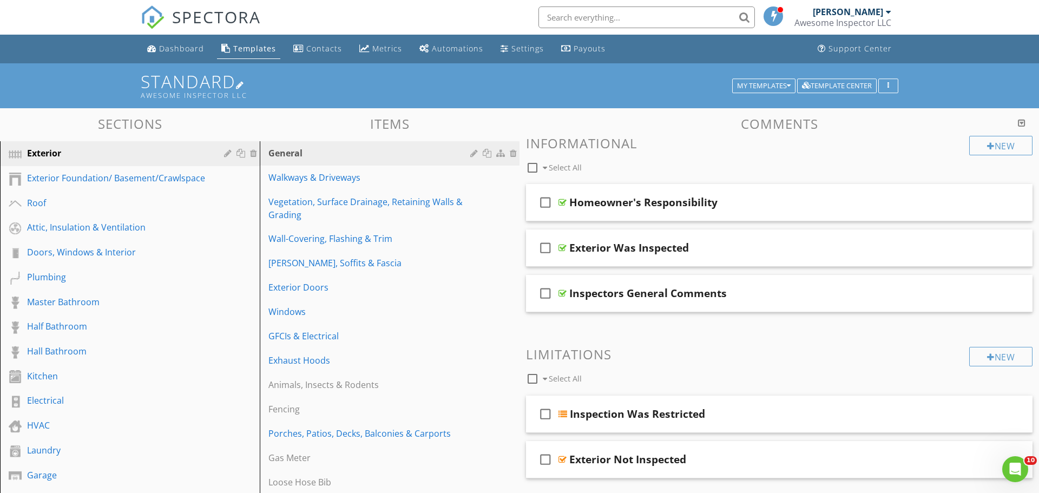
click at [242, 88] on div at bounding box center [240, 85] width 9 height 9
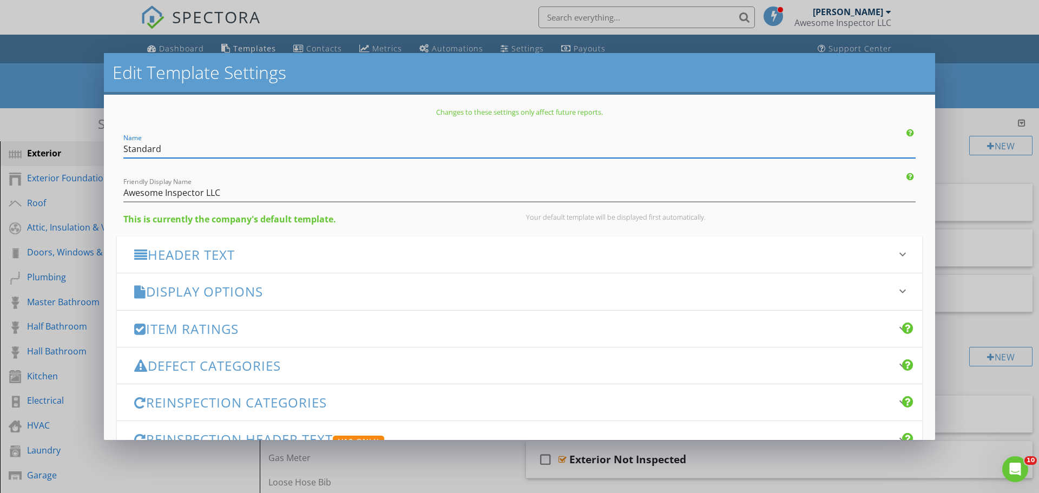
click at [221, 287] on h3 "Display Options" at bounding box center [512, 291] width 757 height 15
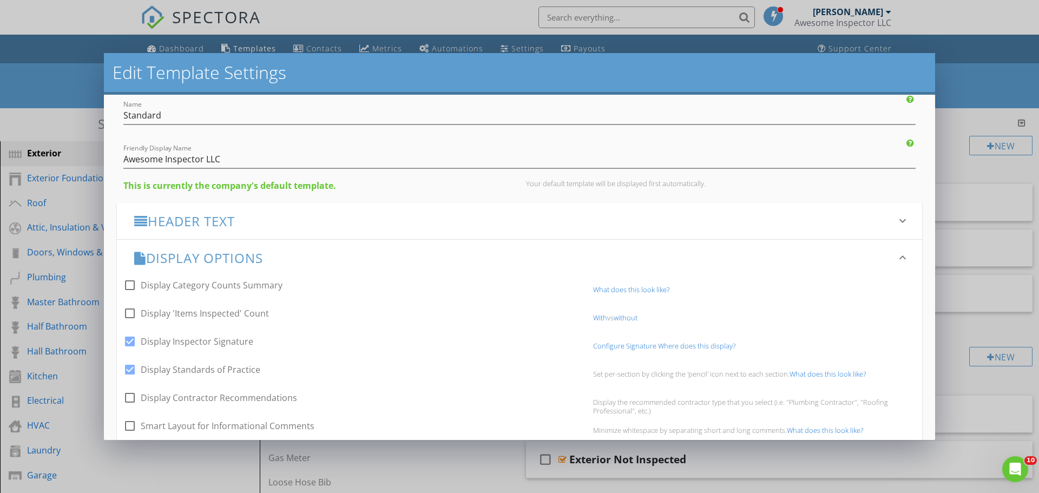
scroll to position [35, 0]
click at [271, 260] on h3 "Display Options" at bounding box center [512, 256] width 757 height 15
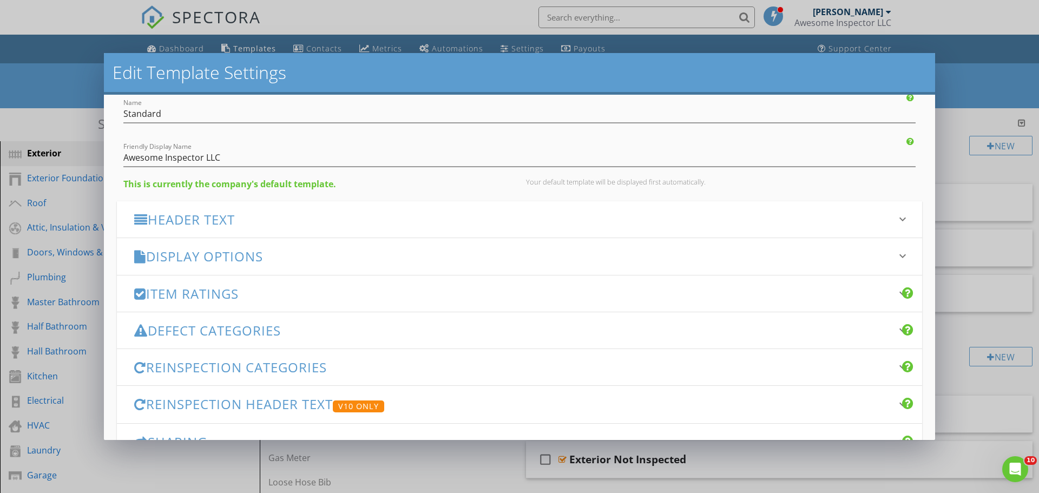
click at [232, 292] on h3 "Item Ratings" at bounding box center [512, 293] width 757 height 15
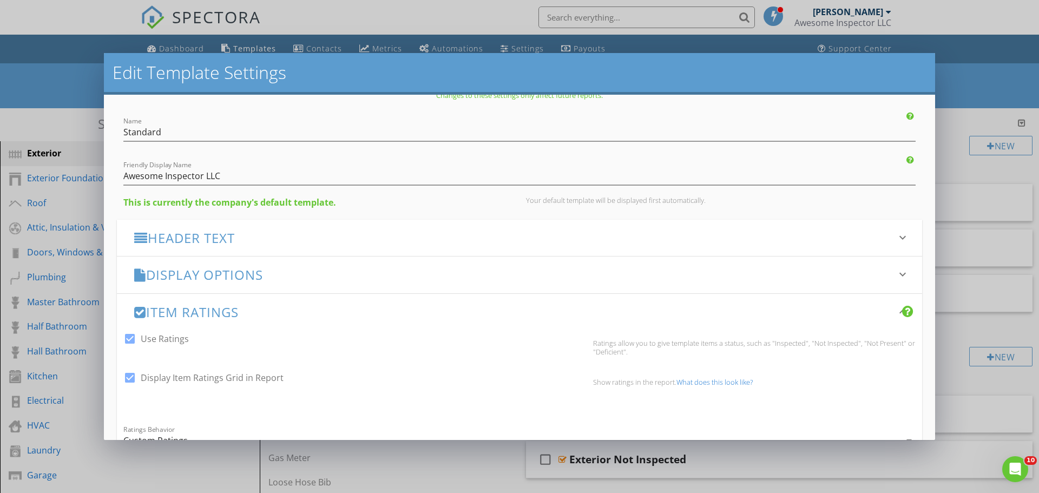
scroll to position [19, 0]
click at [295, 262] on div "Display Options keyboard_arrow_down" at bounding box center [519, 272] width 805 height 36
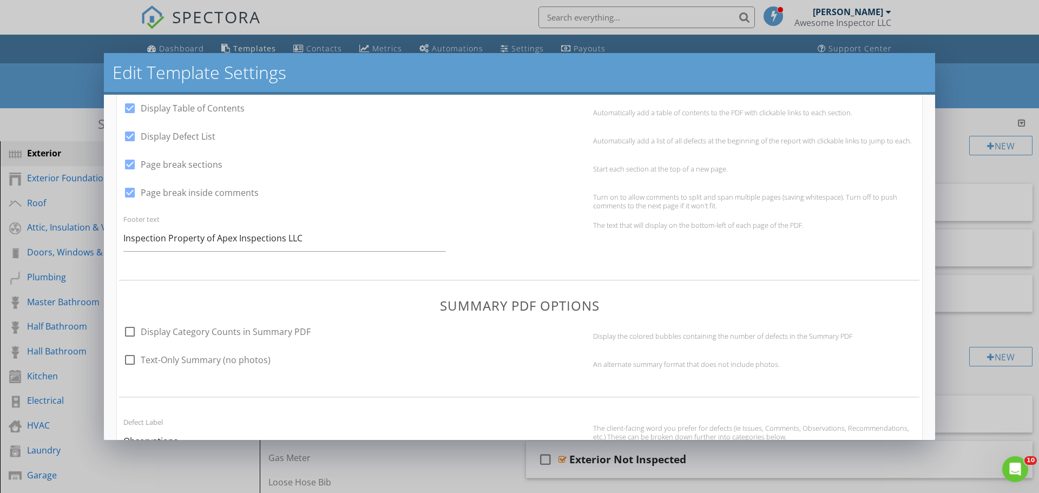
scroll to position [448, 0]
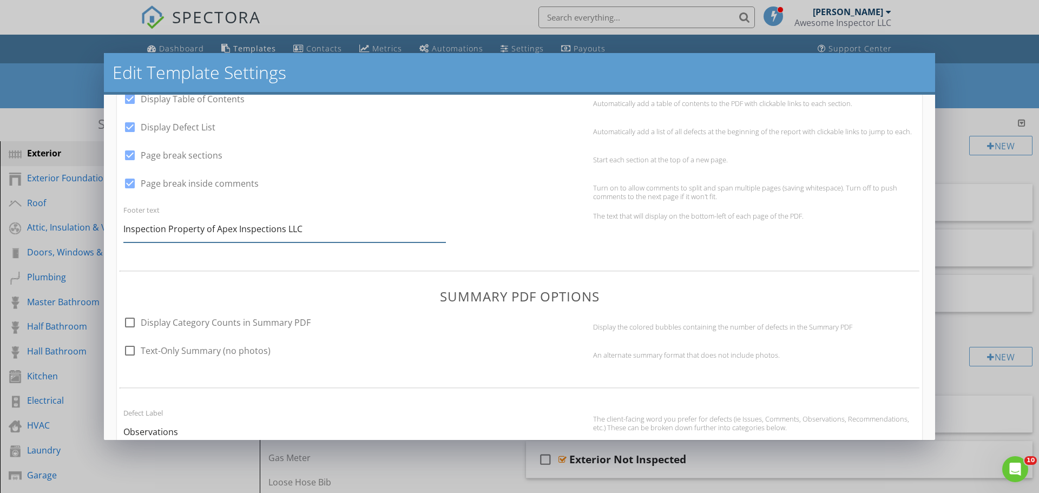
drag, startPoint x: 282, startPoint y: 229, endPoint x: 215, endPoint y: 229, distance: 66.5
click at [215, 229] on input "Inspection Property of Apex Inspections LLC" at bounding box center [284, 229] width 322 height 27
click at [325, 232] on input "Inspection Property of Awesome Inspector LLC" at bounding box center [284, 229] width 322 height 27
type input "Inspection Property of Awesome Inspector"
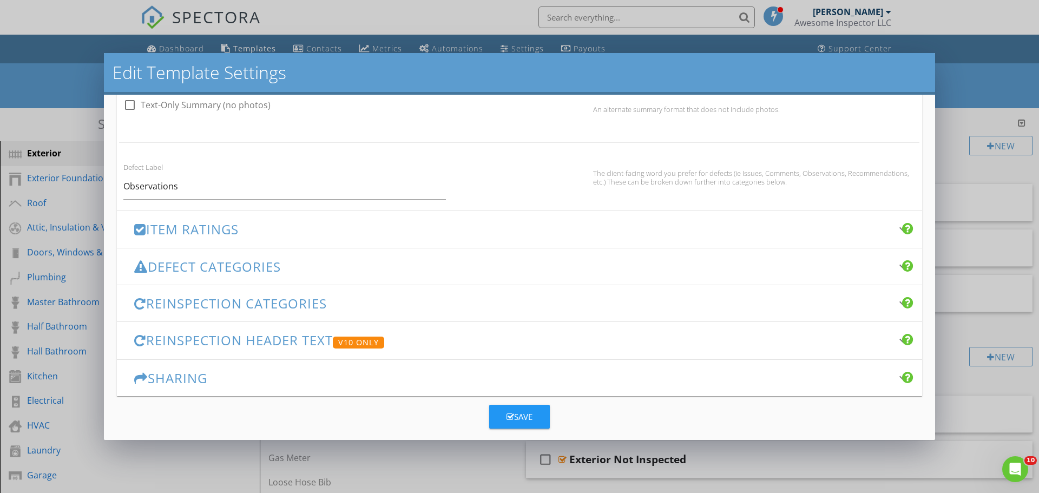
scroll to position [706, 0]
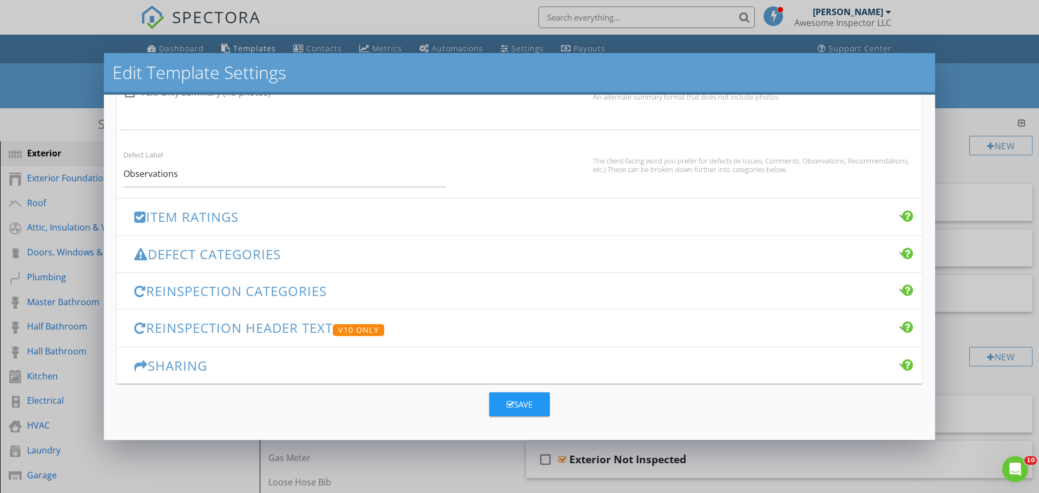
click at [516, 400] on div "Save" at bounding box center [519, 404] width 26 height 12
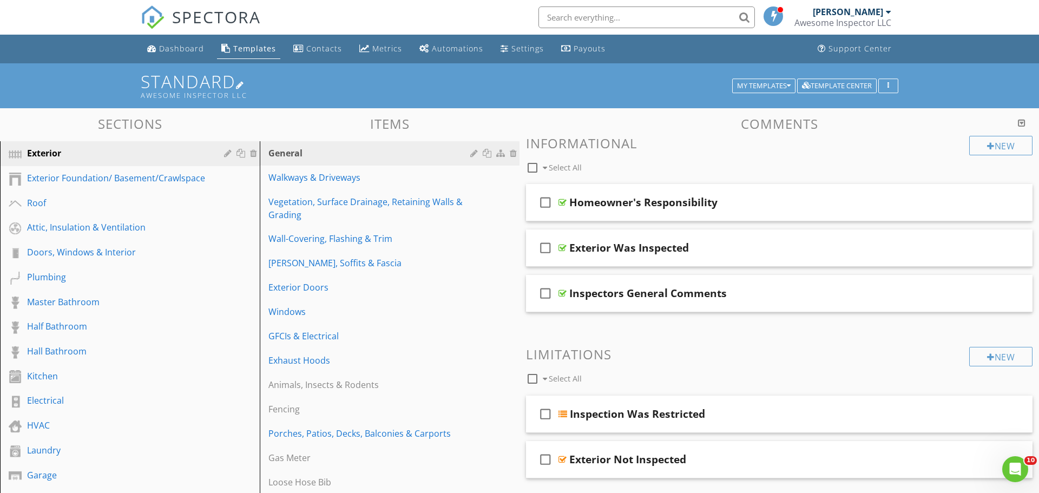
click at [241, 87] on h1 "Standard Awesome Inspector LLC" at bounding box center [519, 86] width 757 height 28
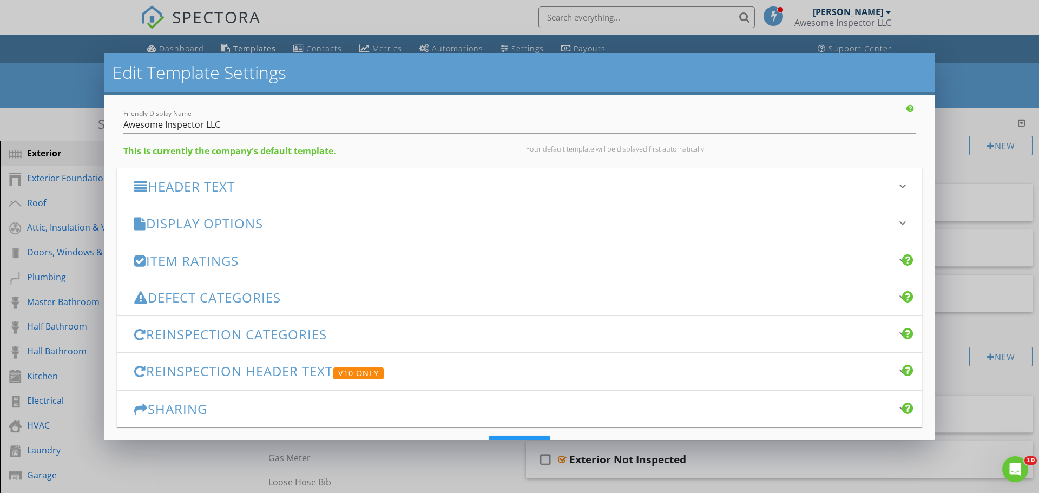
scroll to position [69, 0]
click at [256, 194] on div "Header Text keyboard_arrow_down" at bounding box center [519, 185] width 805 height 36
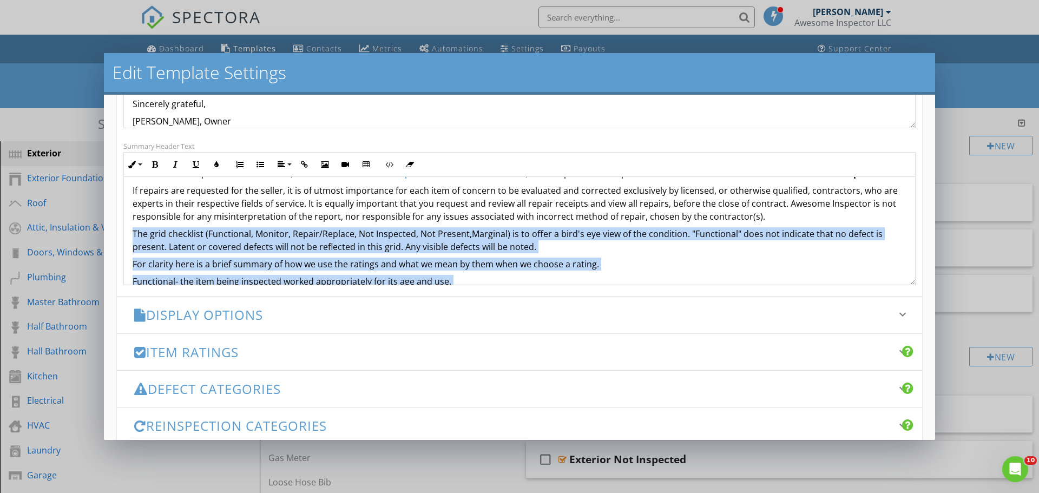
scroll to position [338, 0]
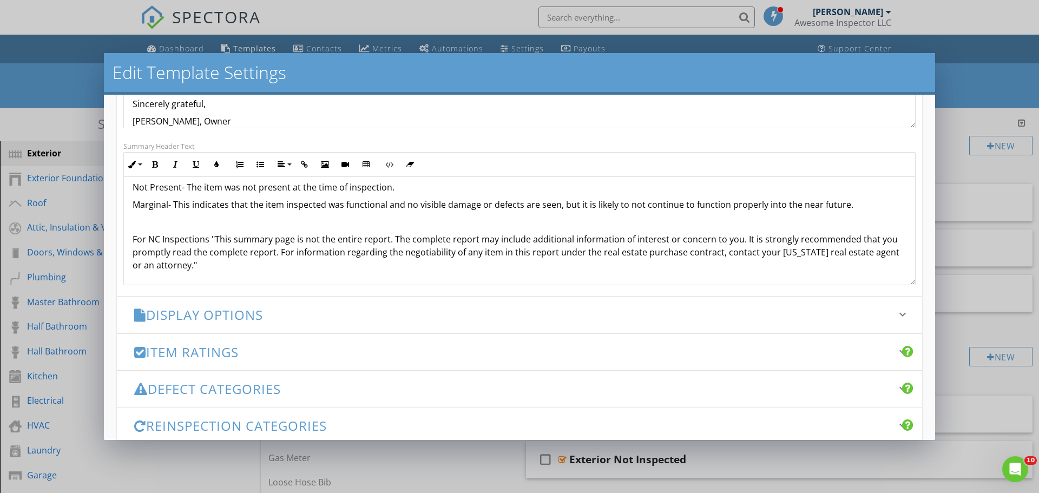
drag, startPoint x: 133, startPoint y: 233, endPoint x: 861, endPoint y: 207, distance: 728.1
click at [861, 207] on div "This summary is not the entire inspection report. Please read the entire report…" at bounding box center [519, 62] width 791 height 446
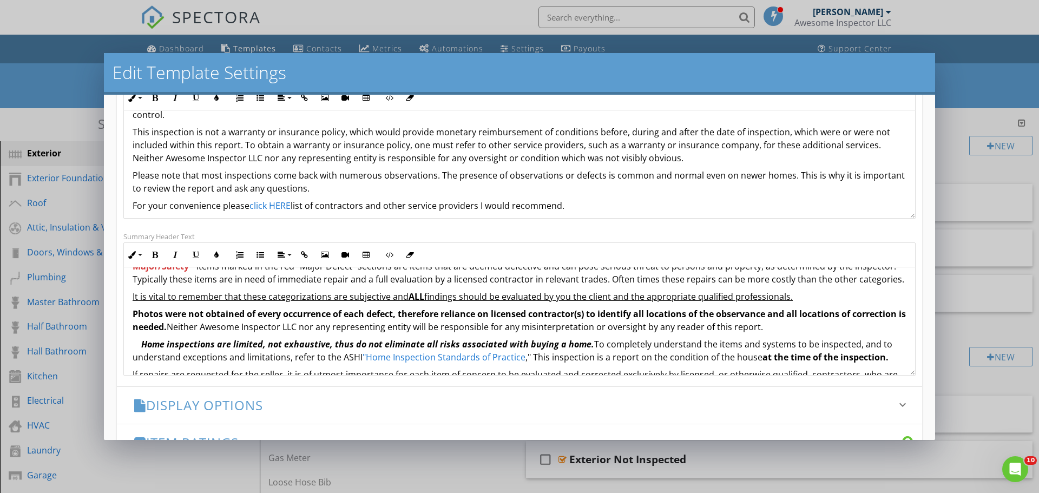
scroll to position [86, 0]
click at [316, 180] on p "Please note that most inspections come back with numerous observations. The pre…" at bounding box center [520, 184] width 774 height 26
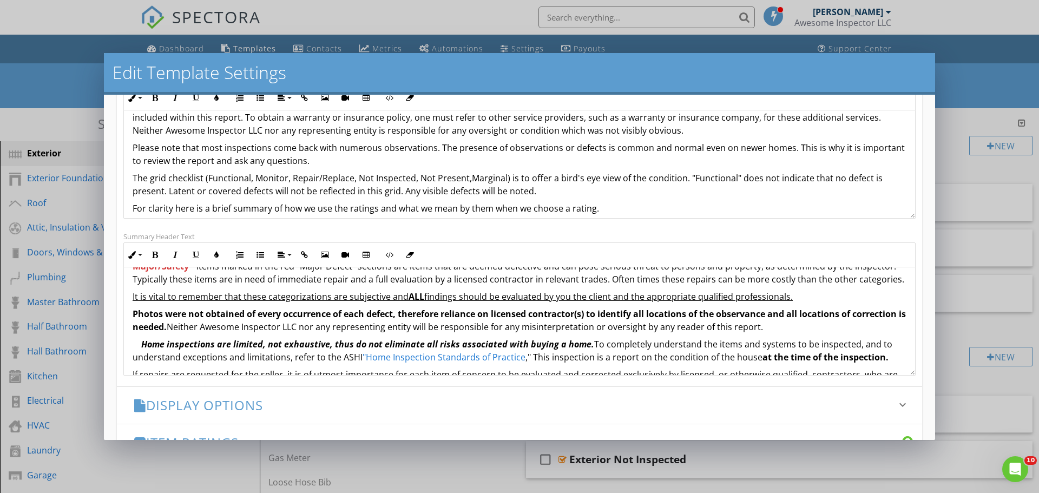
scroll to position [116, 0]
click at [230, 121] on p "This inspection is not a warranty or insurance policy, which would provide mone…" at bounding box center [520, 117] width 774 height 39
click at [805, 172] on p "The grid checklist (Functional, Monitor, Repair/Replace, Not Inspected, Not Pre…" at bounding box center [520, 185] width 774 height 26
click at [502, 181] on p "The grid checklist (Functional, Monitor, Repair/Replace, Not Inspected, Not Pre…" at bounding box center [520, 185] width 774 height 26
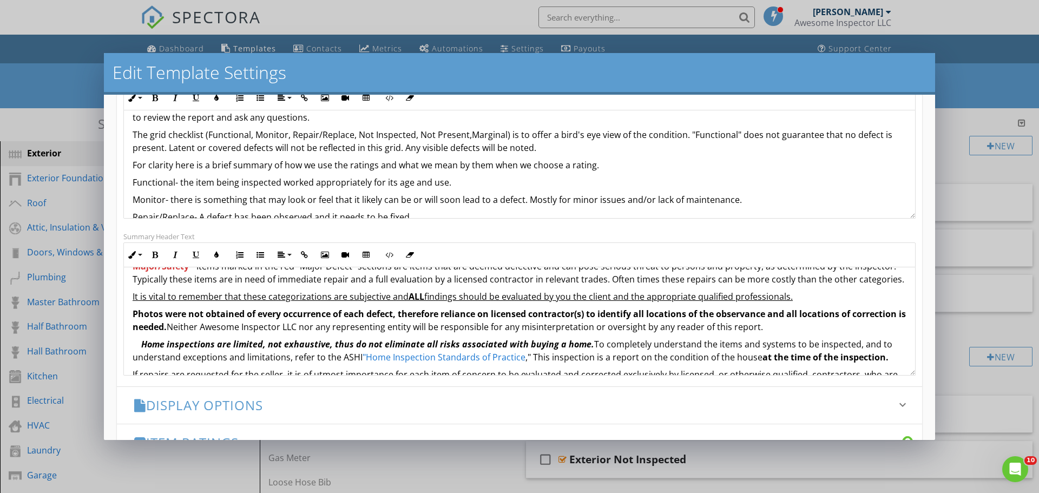
scroll to position [161, 0]
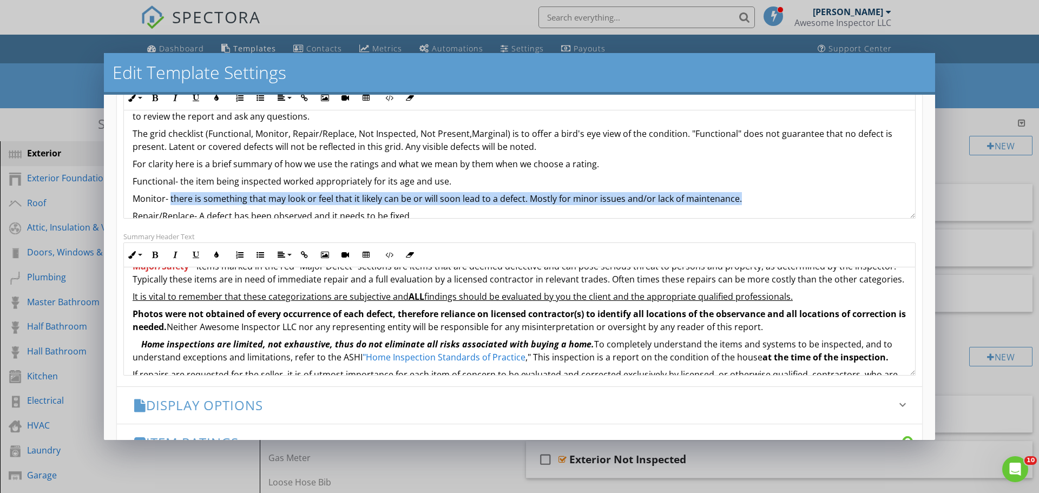
drag, startPoint x: 739, startPoint y: 186, endPoint x: 170, endPoint y: 187, distance: 569.1
click at [170, 192] on p "Monitor- there is something that may look or feel that it likely can be or will…" at bounding box center [520, 198] width 774 height 13
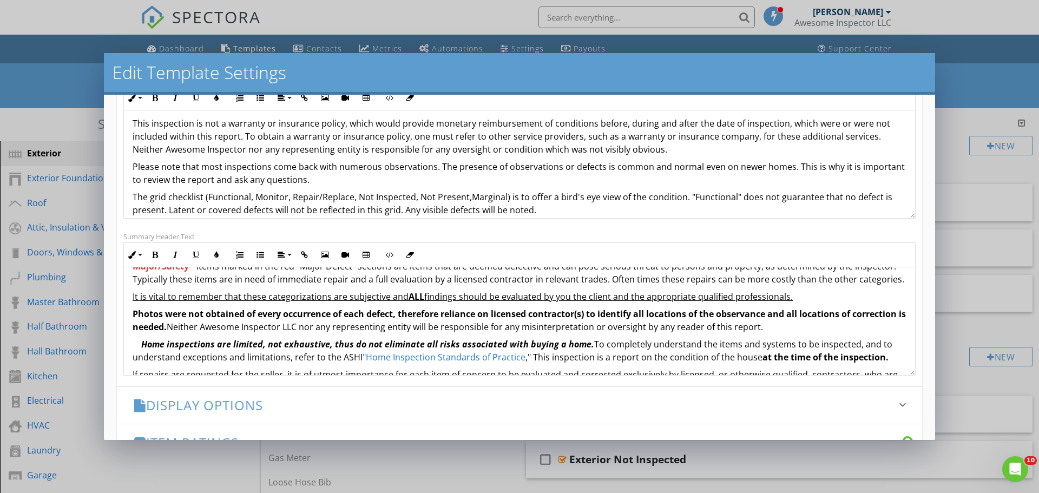
scroll to position [104, 0]
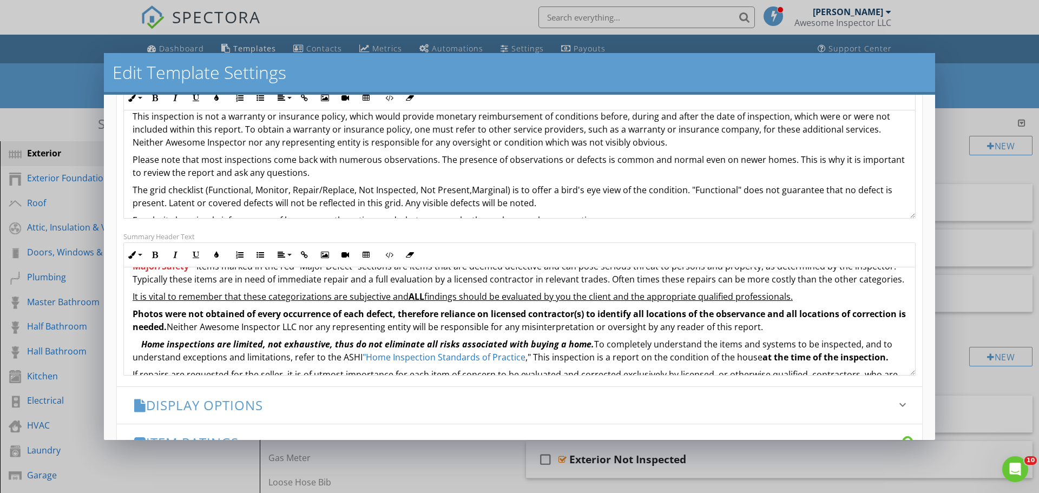
click at [548, 189] on p "The grid checklist (Functional, Monitor, Repair/Replace, Not Inspected, Not Pre…" at bounding box center [520, 196] width 774 height 26
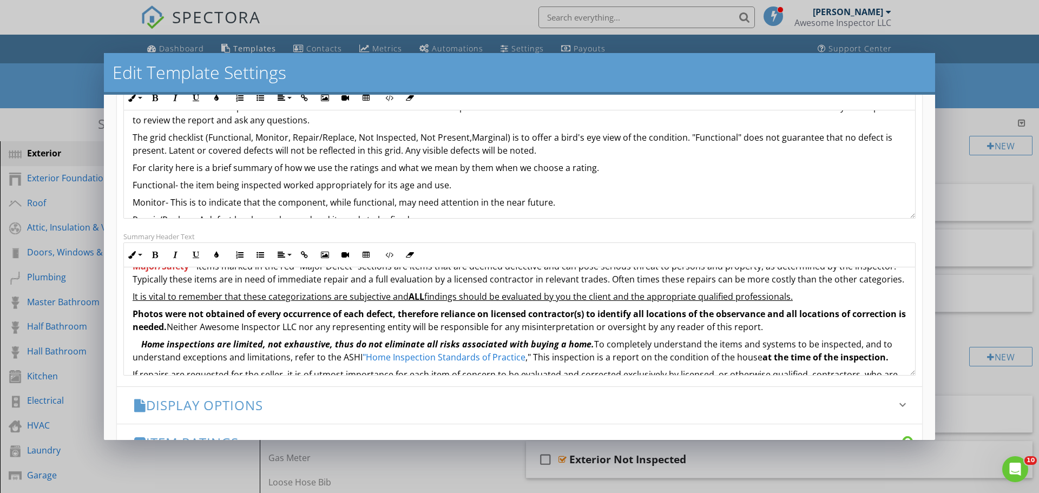
scroll to position [159, 0]
click at [464, 177] on p "Functional- the item being inspected worked appropriately for its age and use." at bounding box center [520, 183] width 774 height 13
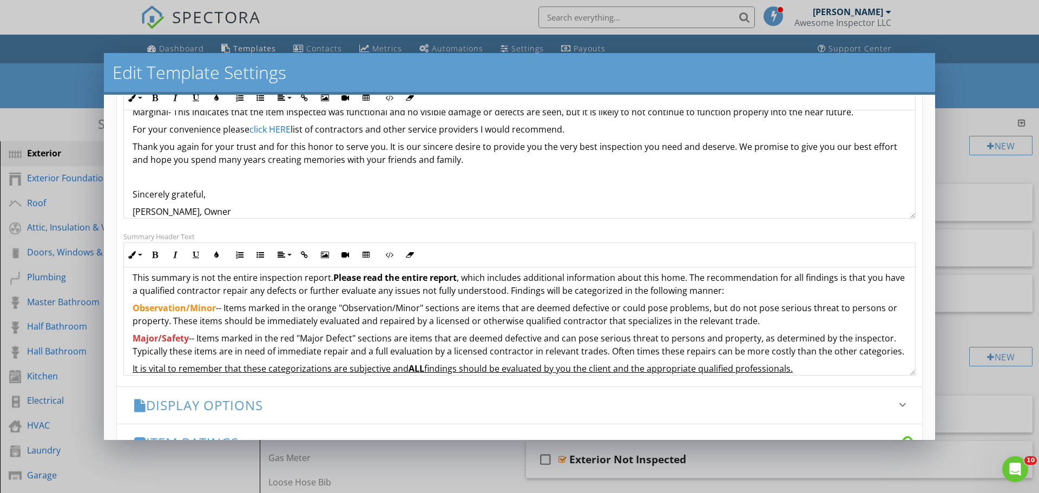
scroll to position [0, 0]
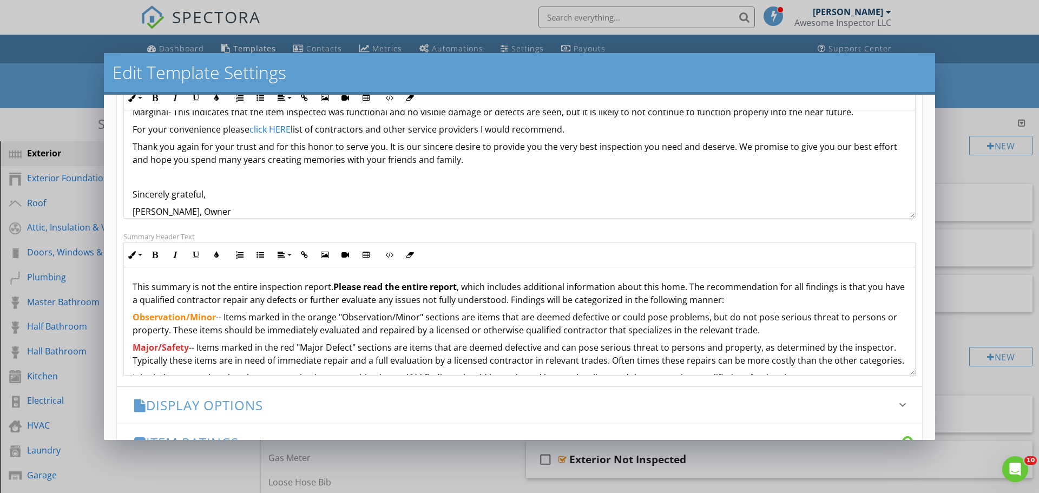
click at [526, 305] on p "This summary is not the entire inspection report. Please read the entire report…" at bounding box center [520, 293] width 774 height 26
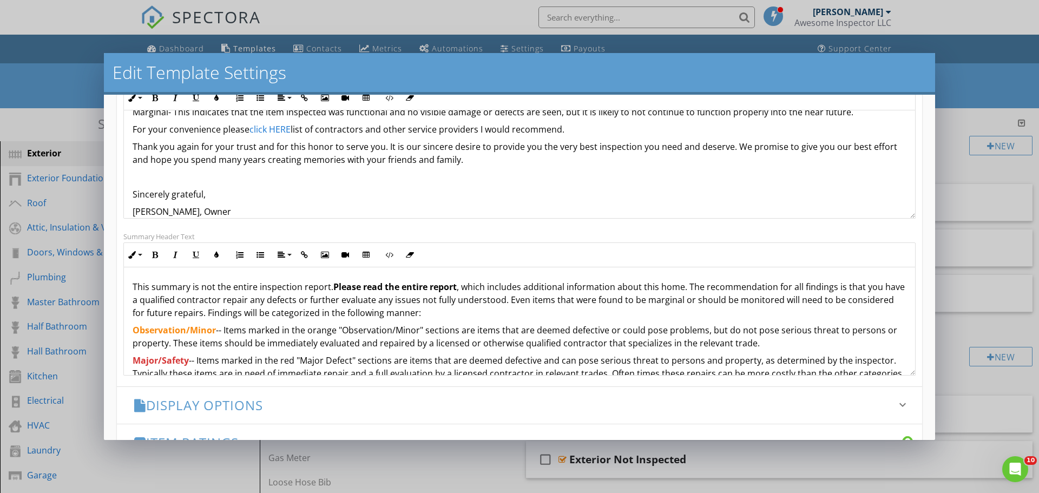
click at [772, 347] on p "Observation/Minor -- Items marked in the orange "Observation/Minor" sections ar…" at bounding box center [520, 336] width 774 height 26
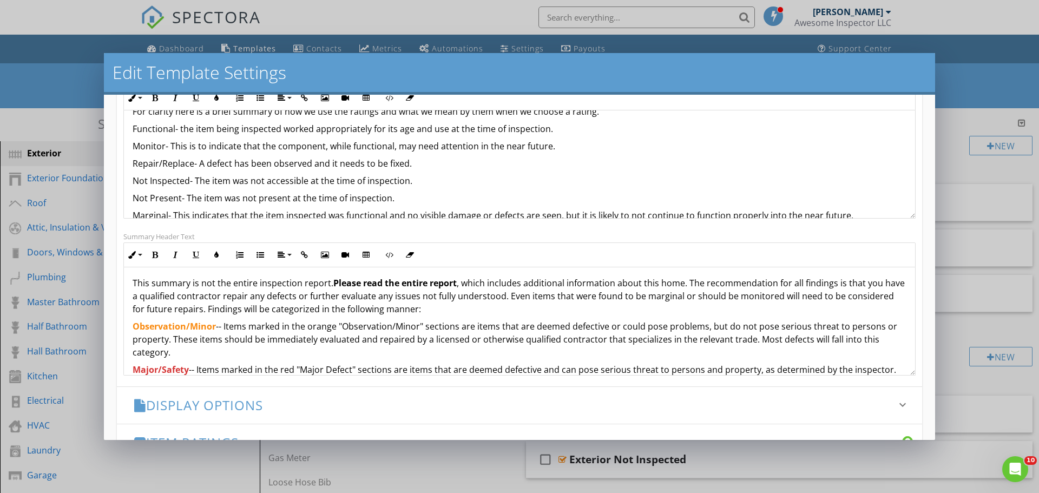
scroll to position [214, 0]
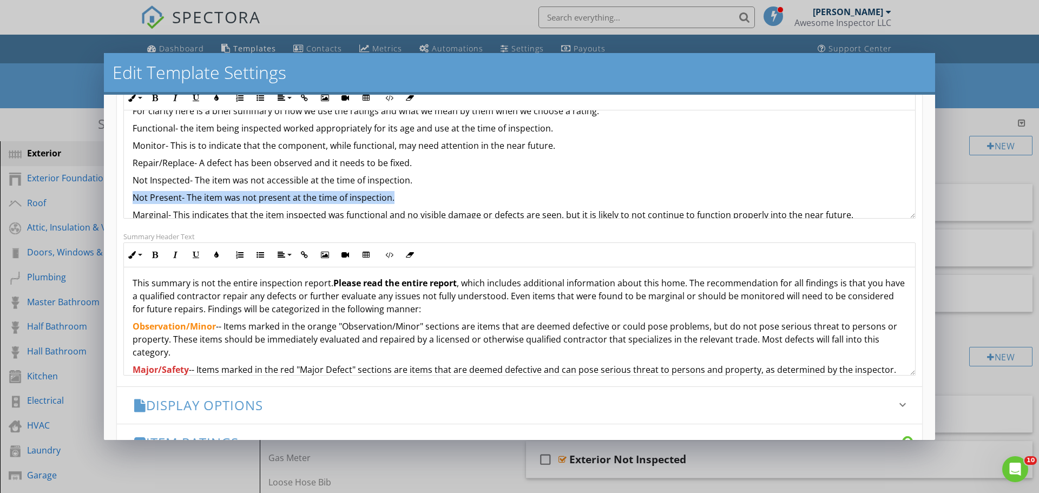
drag, startPoint x: 393, startPoint y: 186, endPoint x: 133, endPoint y: 188, distance: 259.7
click at [133, 191] on p "Not Present- The item was not present at the time of inspection." at bounding box center [520, 197] width 774 height 13
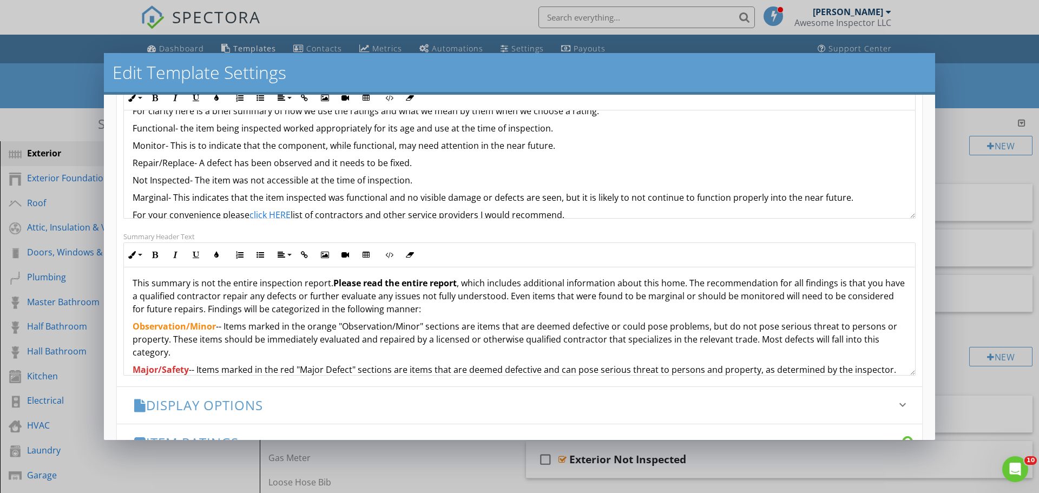
click at [306, 174] on p "Not Inspected- The item was not accessible at the time of inspection." at bounding box center [520, 180] width 774 height 13
click at [498, 174] on p "Not Inspected- The item was not accessible or was not present at the time of in…" at bounding box center [520, 180] width 774 height 13
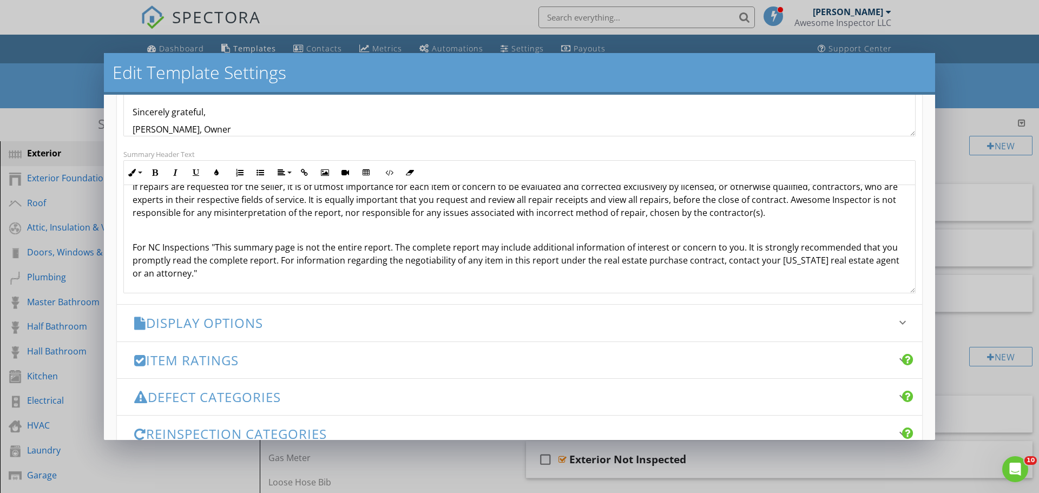
scroll to position [283, 0]
click at [278, 358] on h3 "Item Ratings" at bounding box center [512, 359] width 757 height 15
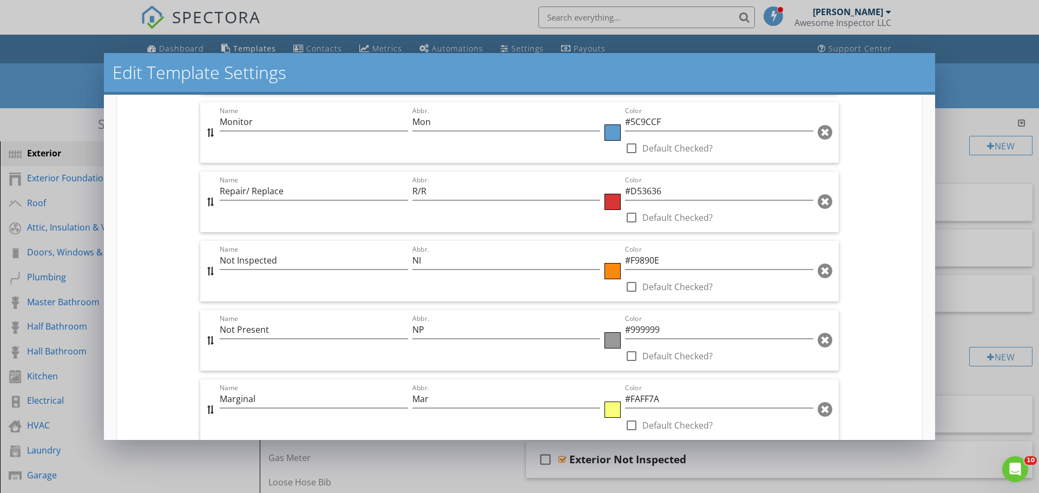
scroll to position [571, 0]
click at [824, 344] on div at bounding box center [824, 338] width 15 height 17
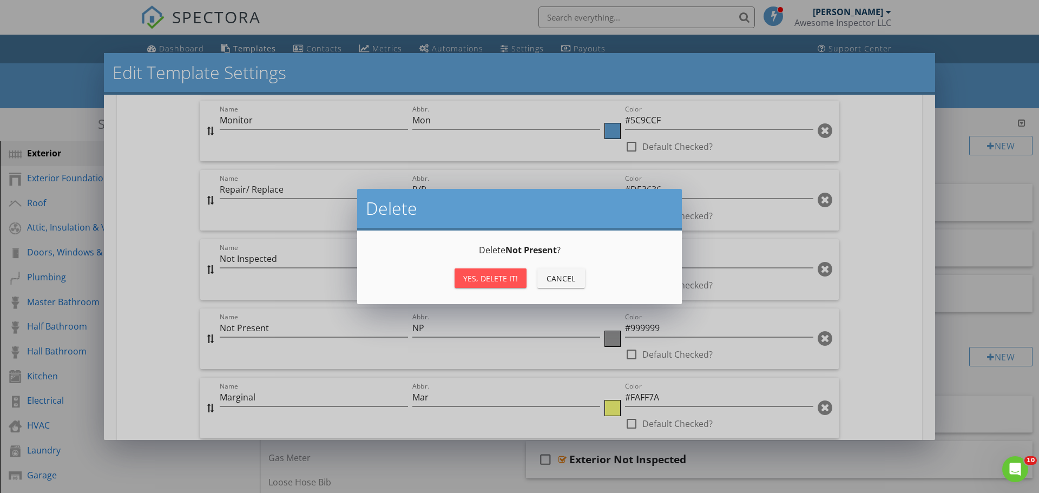
click at [485, 282] on div "Yes, Delete it!" at bounding box center [490, 278] width 55 height 11
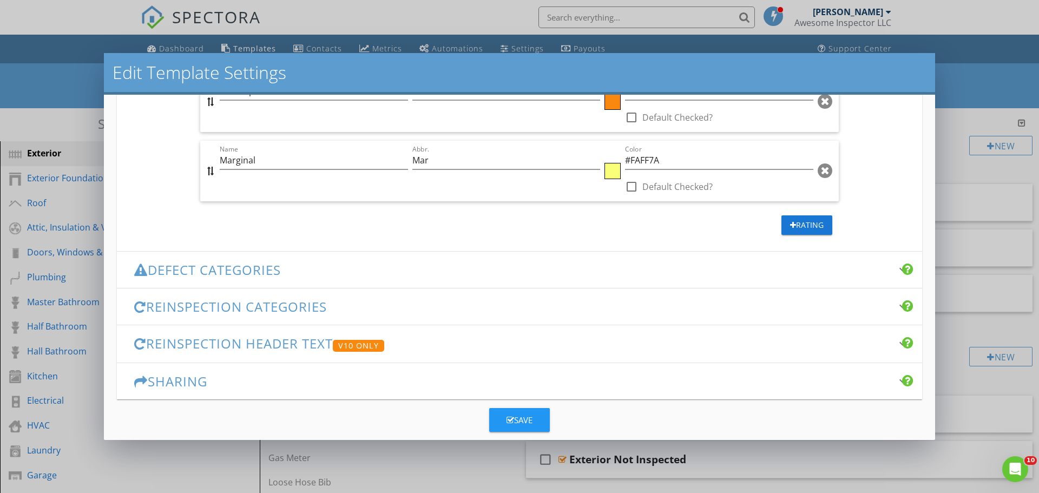
scroll to position [742, 0]
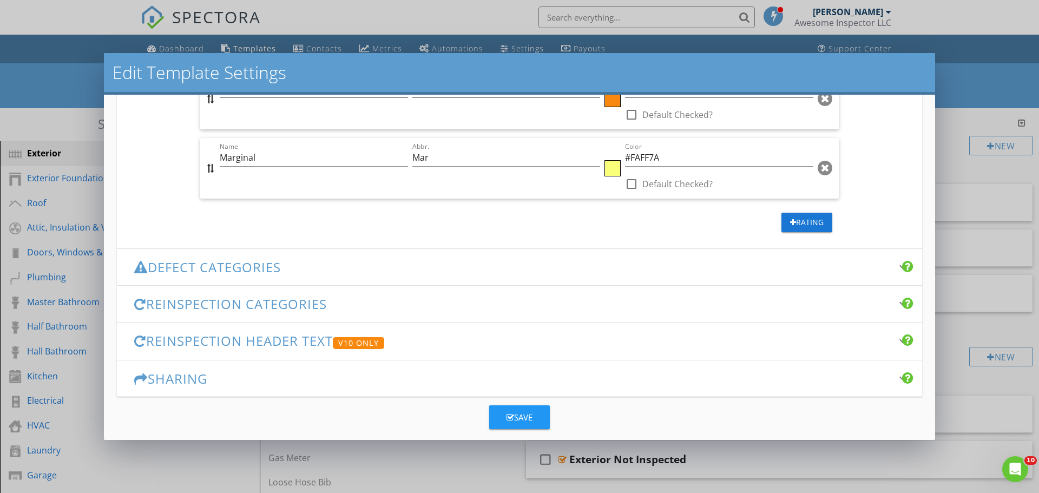
click at [527, 414] on div "Save" at bounding box center [519, 417] width 26 height 12
